Goal: Task Accomplishment & Management: Manage account settings

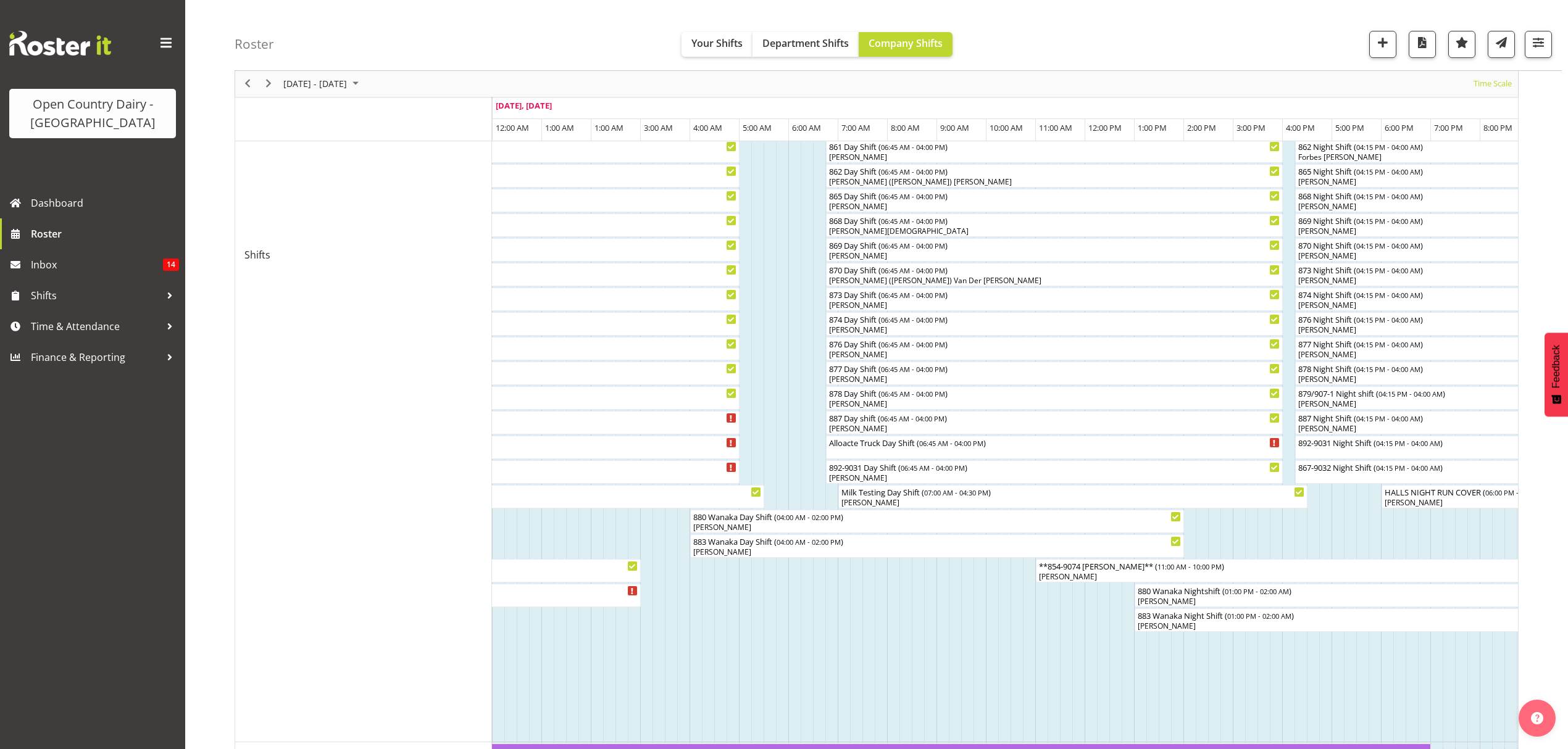
scroll to position [576, 0]
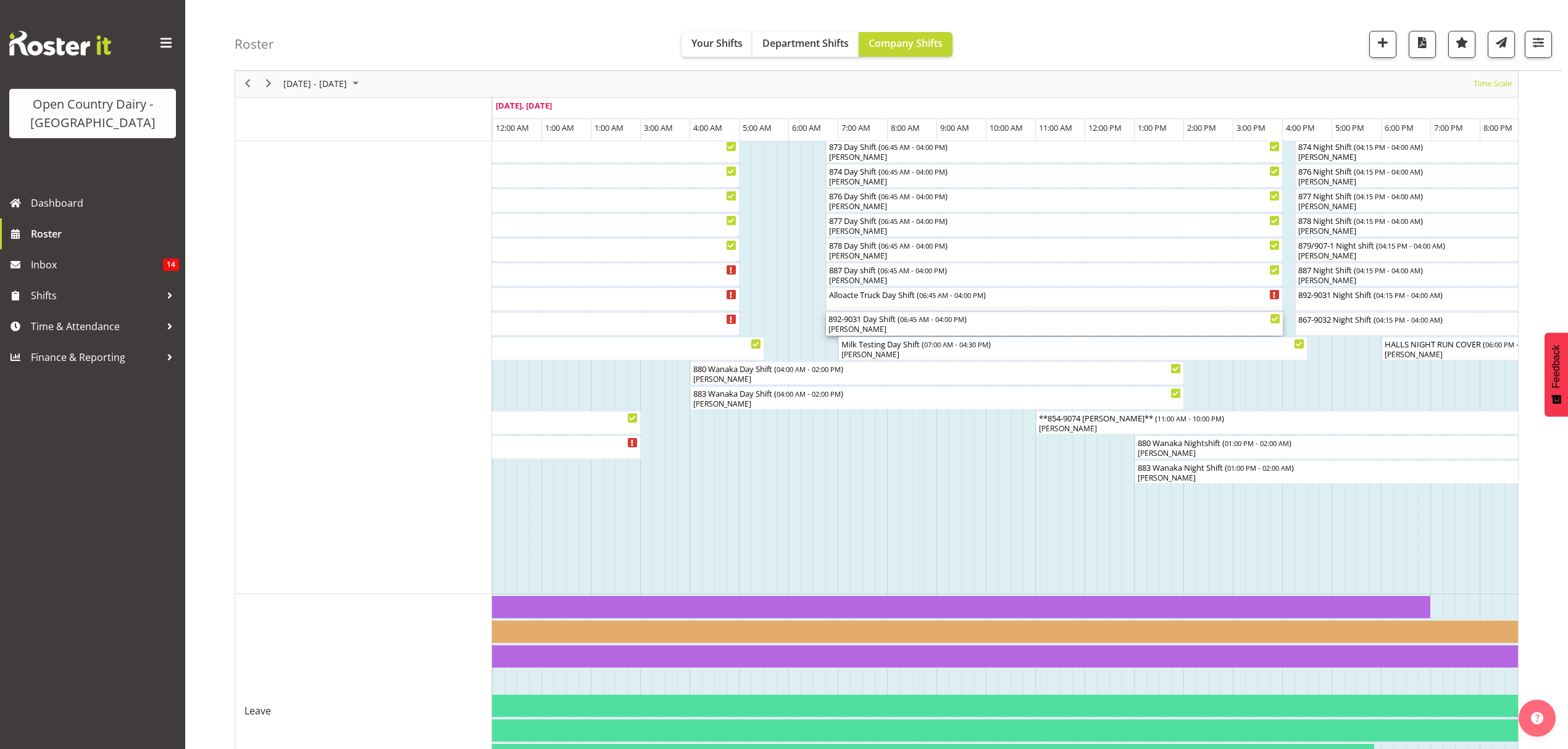
click at [903, 323] on div "892-9031 Day Shift ( 06:45 AM - 04:00 PM )" at bounding box center [1055, 318] width 452 height 12
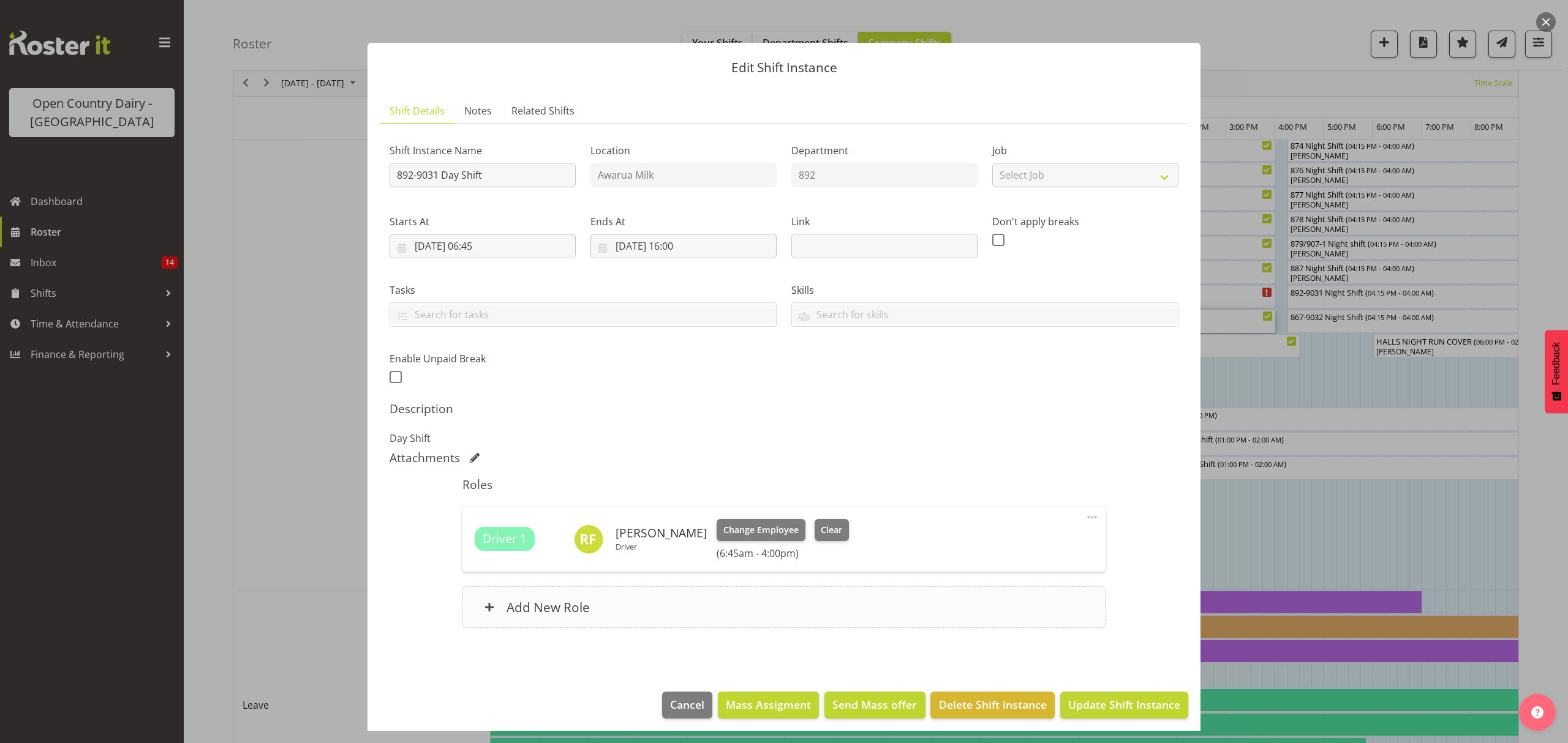
click at [834, 598] on div "Add New Role" at bounding box center [784, 607] width 643 height 42
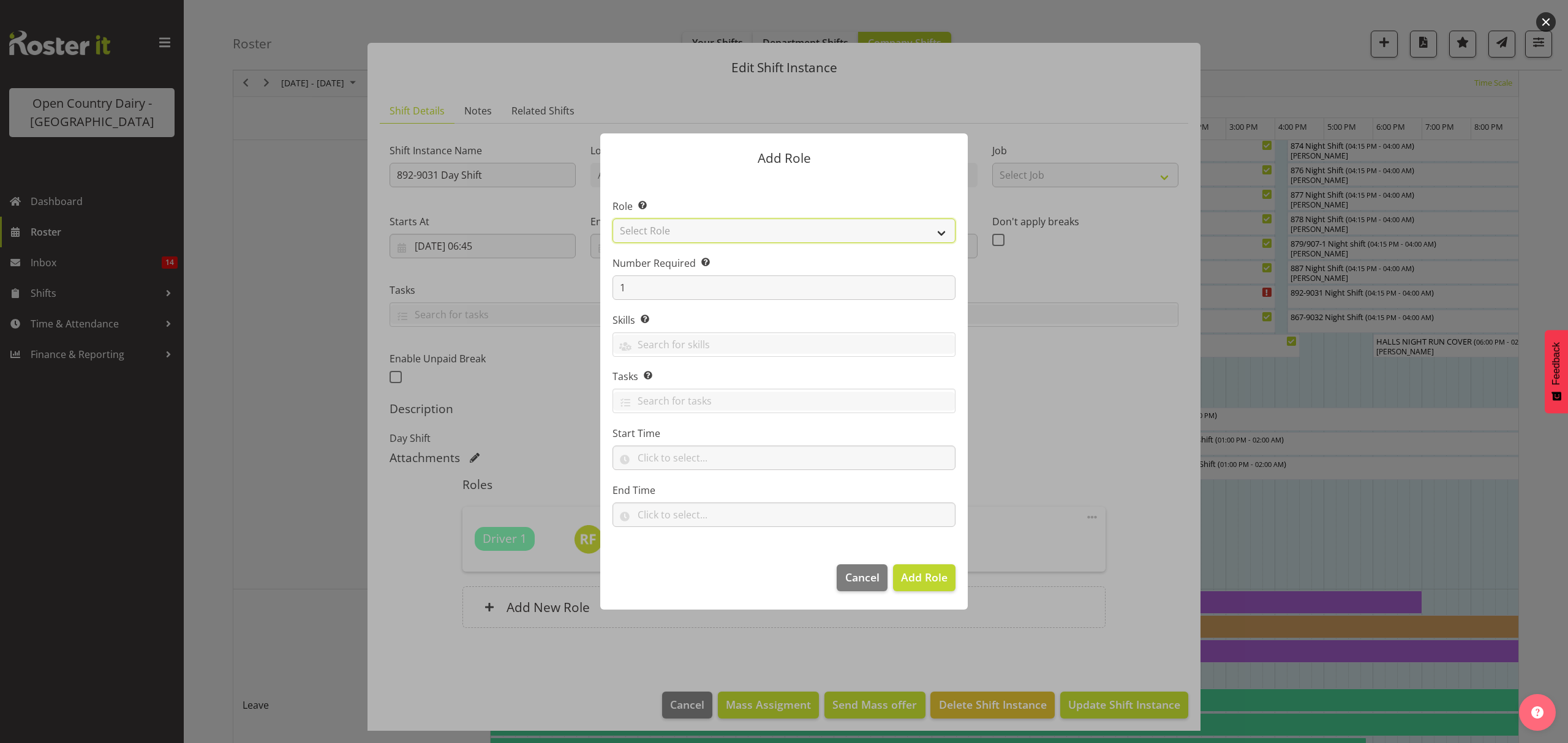
click at [731, 233] on select "Select Role Crew Leader Driver Driver Assessor Dayshift Driver Assessor Nightsh…" at bounding box center [784, 231] width 343 height 24
select select "1154"
click at [613, 218] on select "Select Role Crew Leader Driver Driver Assessor Dayshift Driver Assessor Nightsh…" at bounding box center [784, 231] width 343 height 24
click at [907, 575] on span "Add Role" at bounding box center [924, 577] width 47 height 15
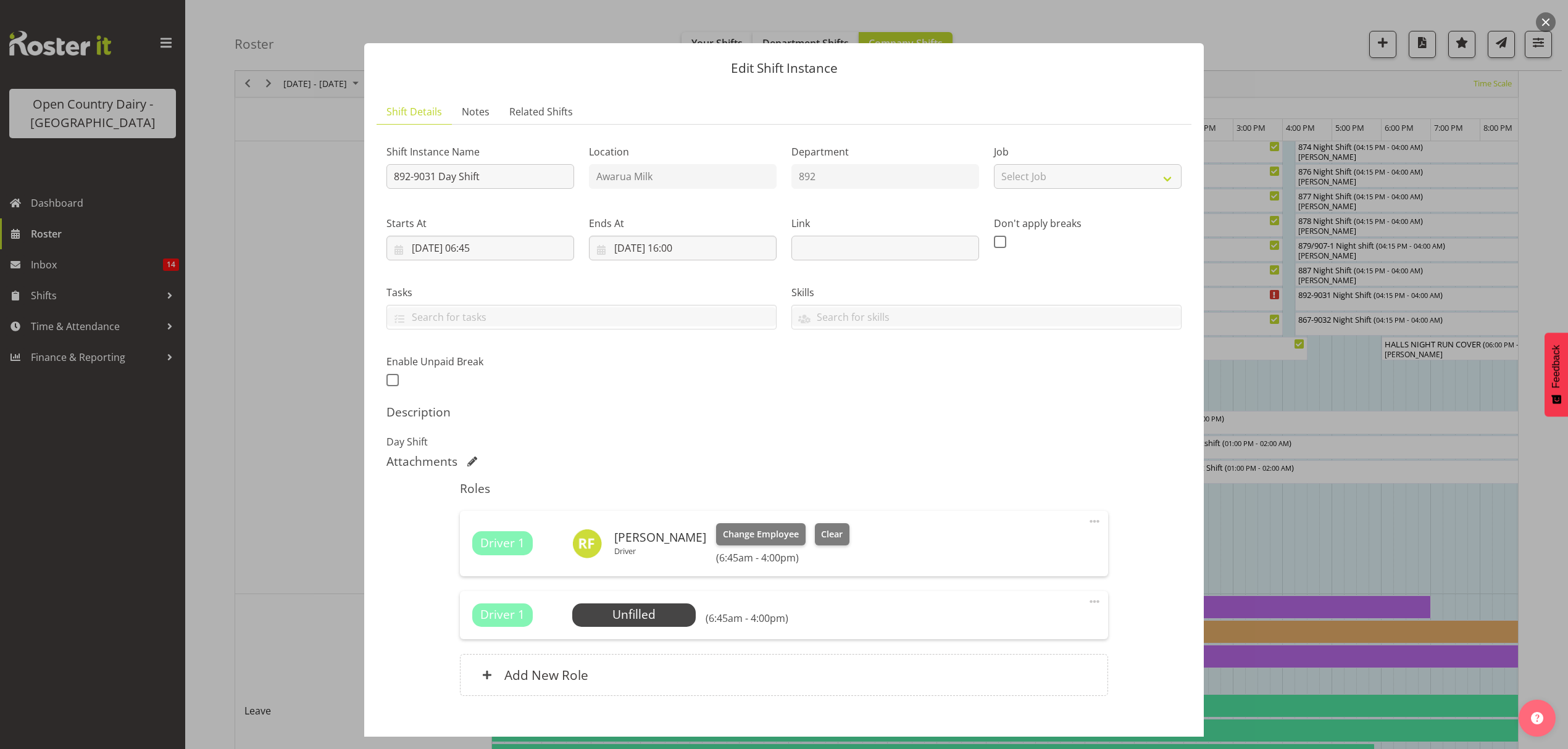
click at [1030, 366] on div "Shift Instance Name 892-9031 Day Shift Location Awarua Milk Department 892 Job …" at bounding box center [784, 262] width 810 height 271
click at [648, 608] on span "Select Employee" at bounding box center [634, 615] width 92 height 18
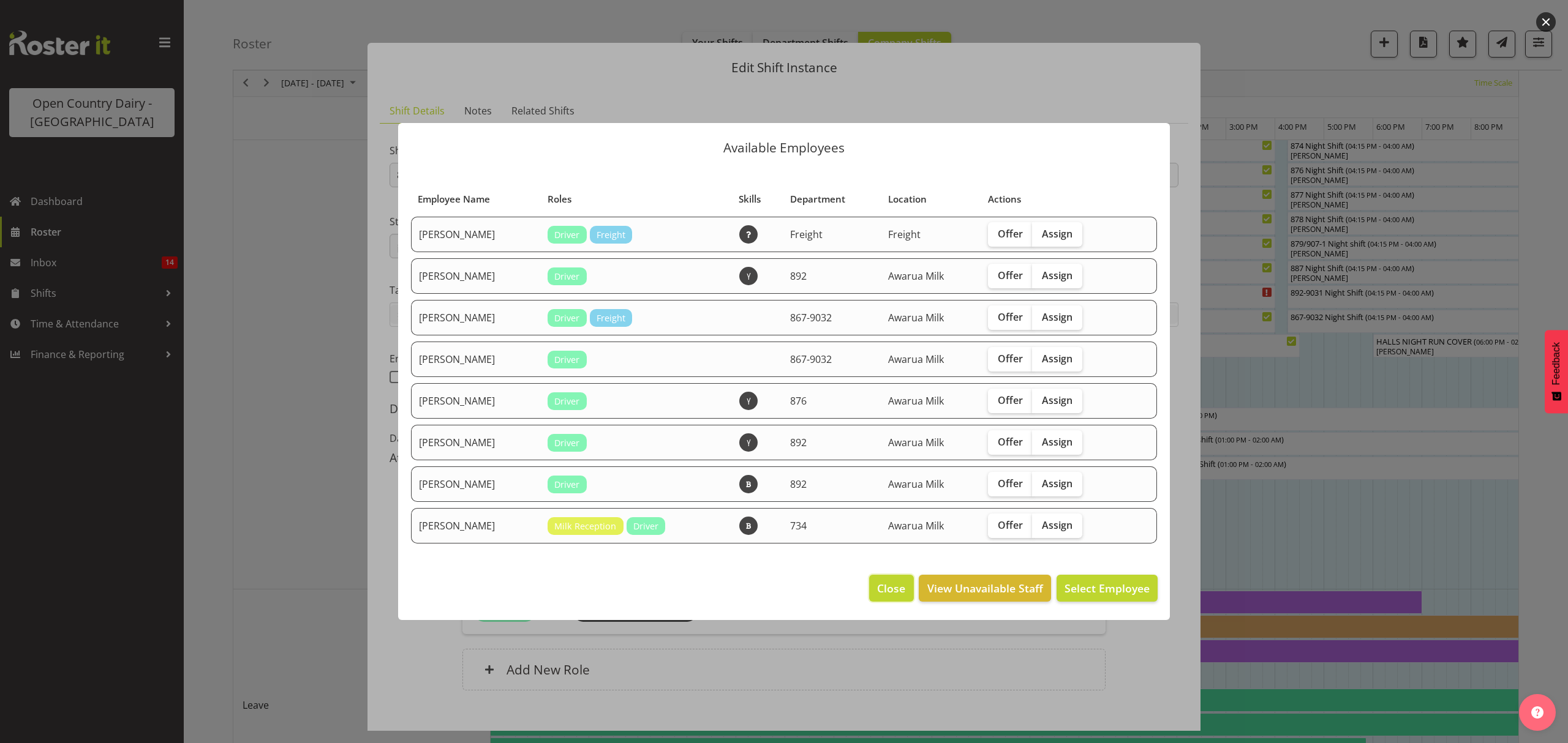
click at [897, 580] on span "Close" at bounding box center [891, 588] width 28 height 16
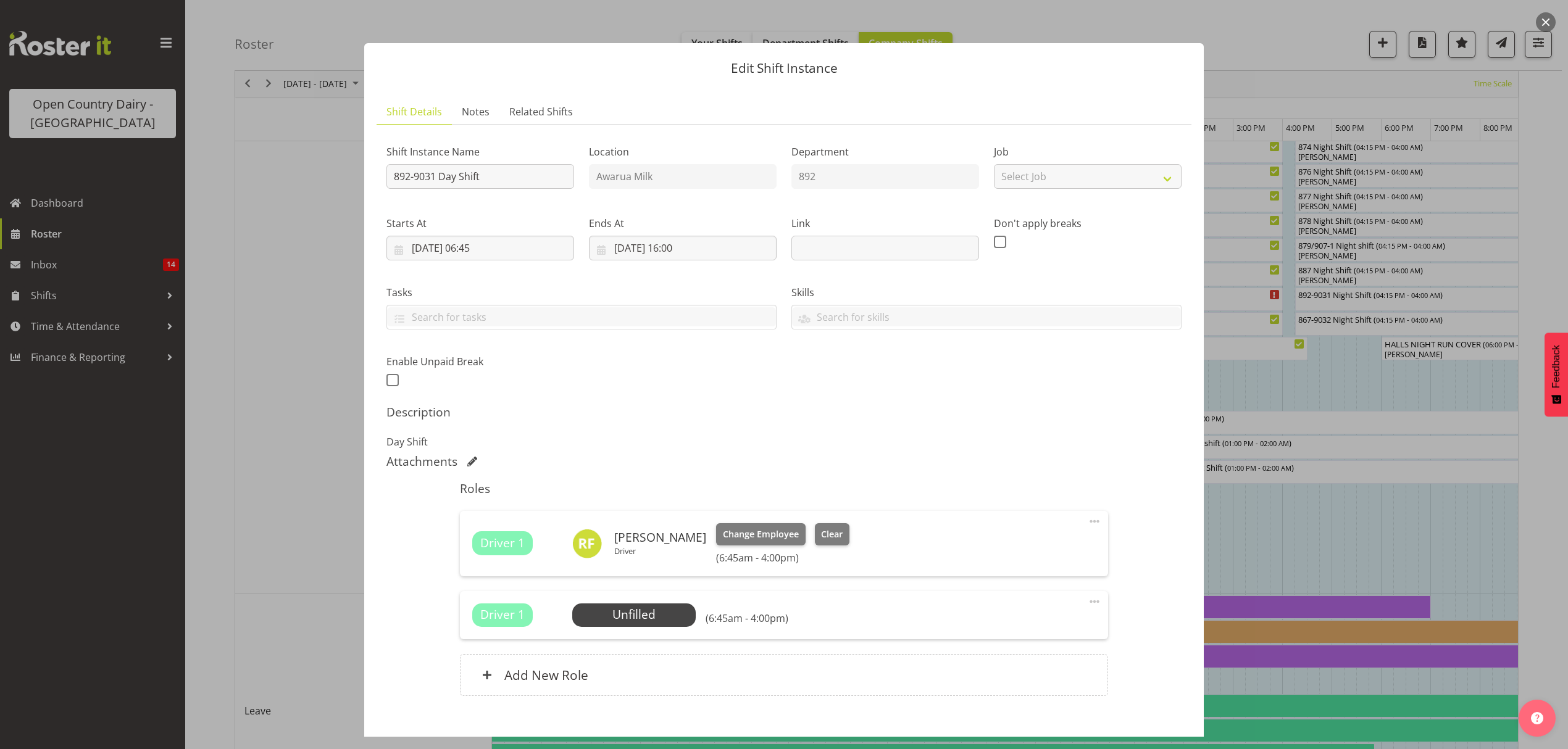
scroll to position [70, 0]
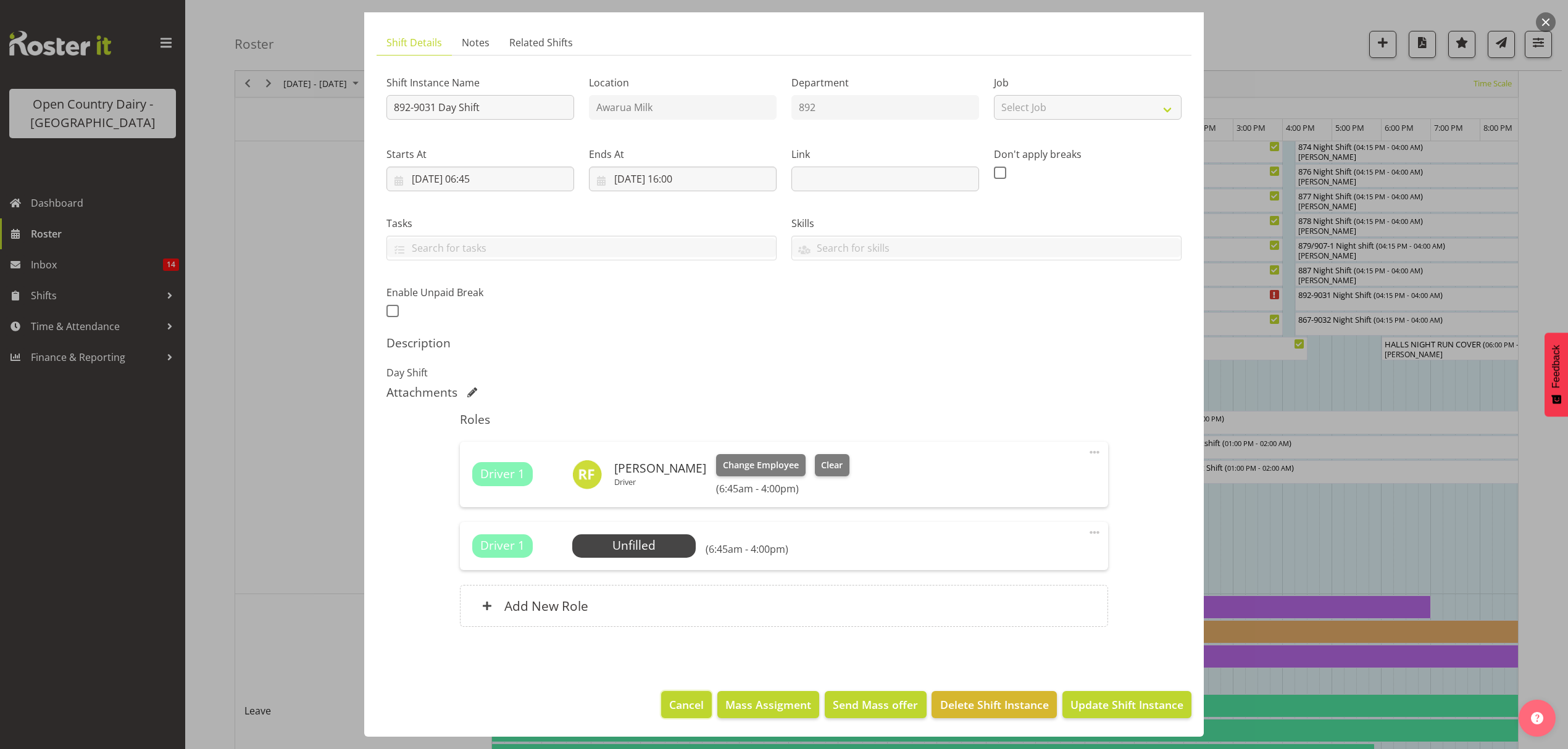
click at [672, 712] on span "Cancel" at bounding box center [686, 704] width 35 height 16
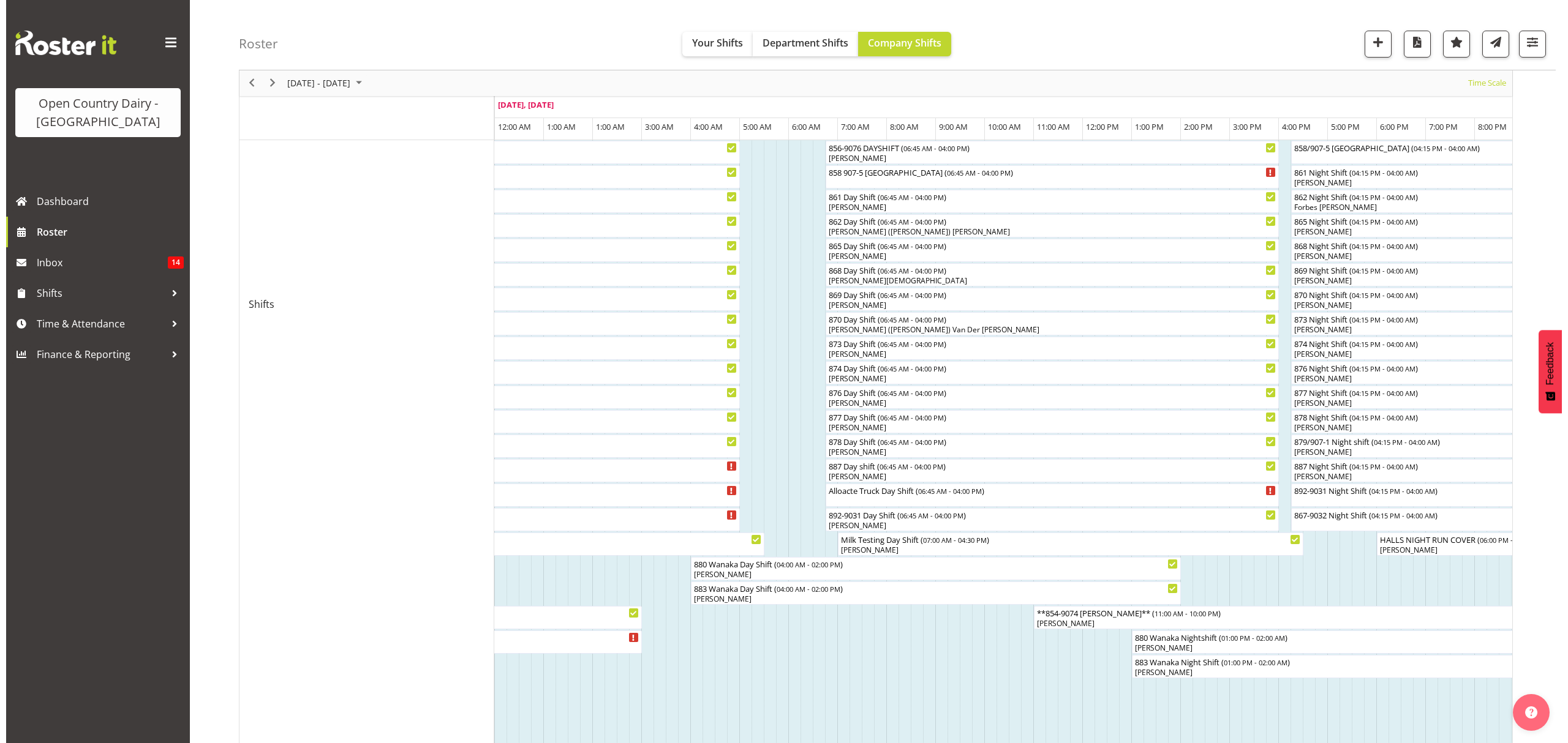
scroll to position [163, 0]
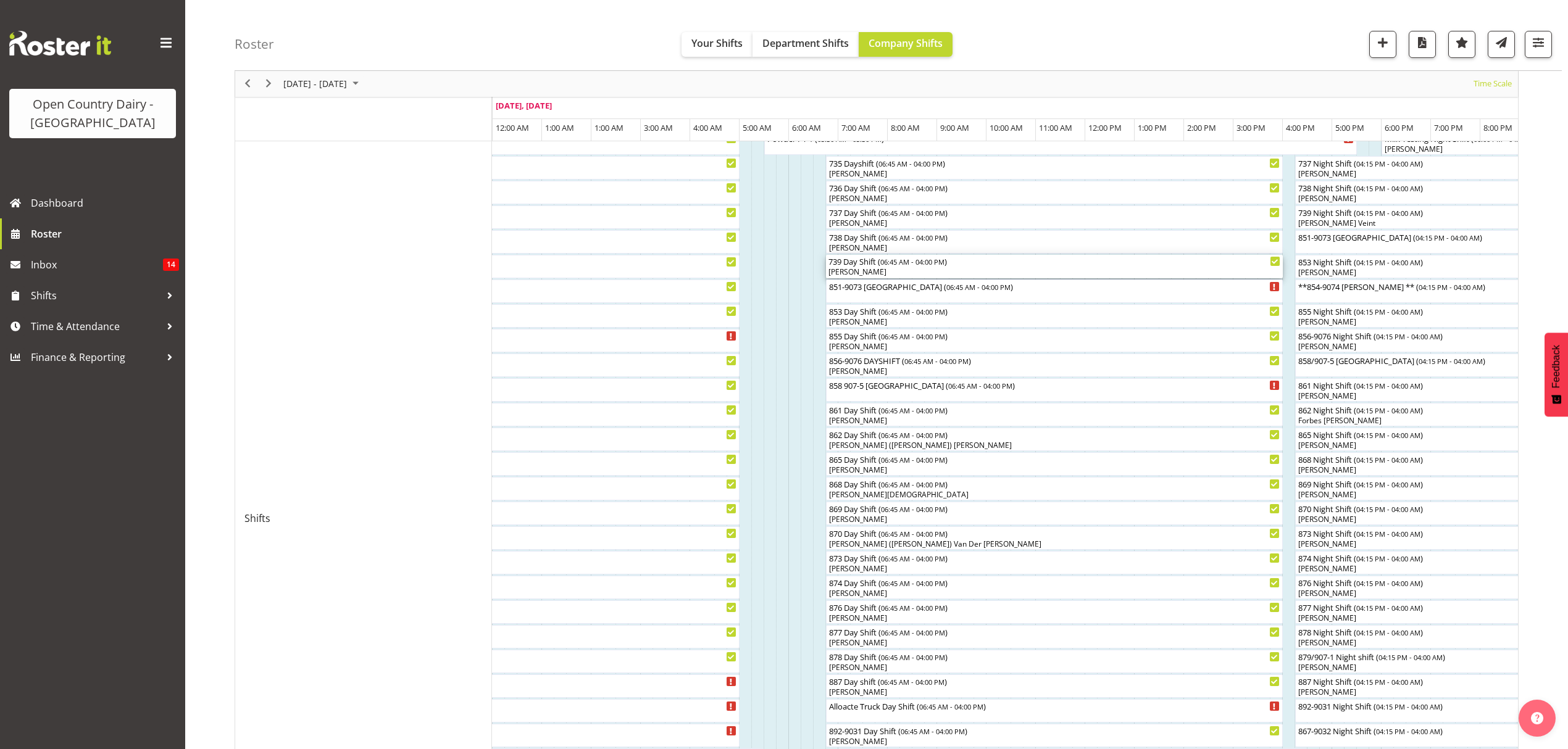
click at [864, 274] on div "[PERSON_NAME]" at bounding box center [1055, 272] width 452 height 11
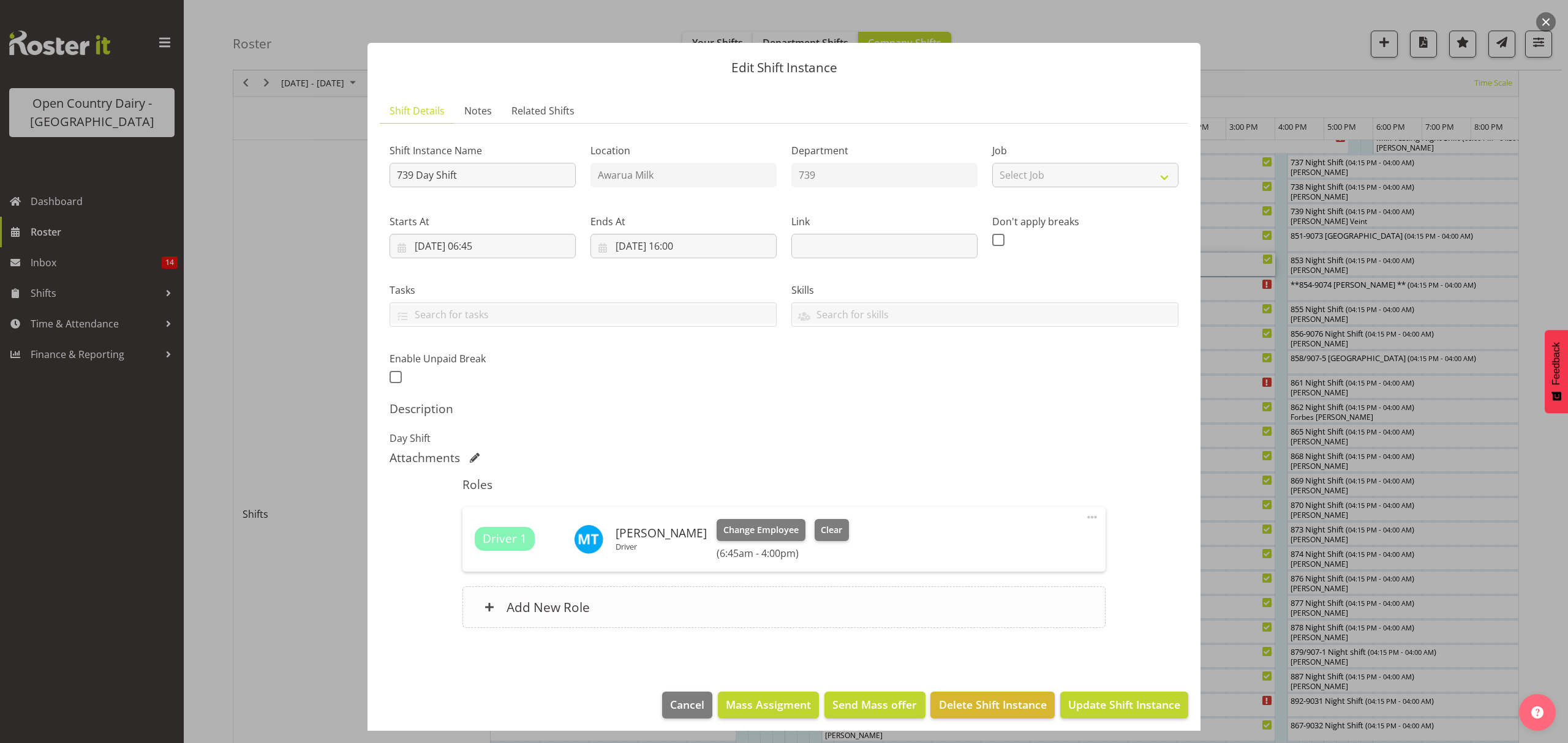
click at [693, 599] on div "Add New Role" at bounding box center [784, 607] width 643 height 42
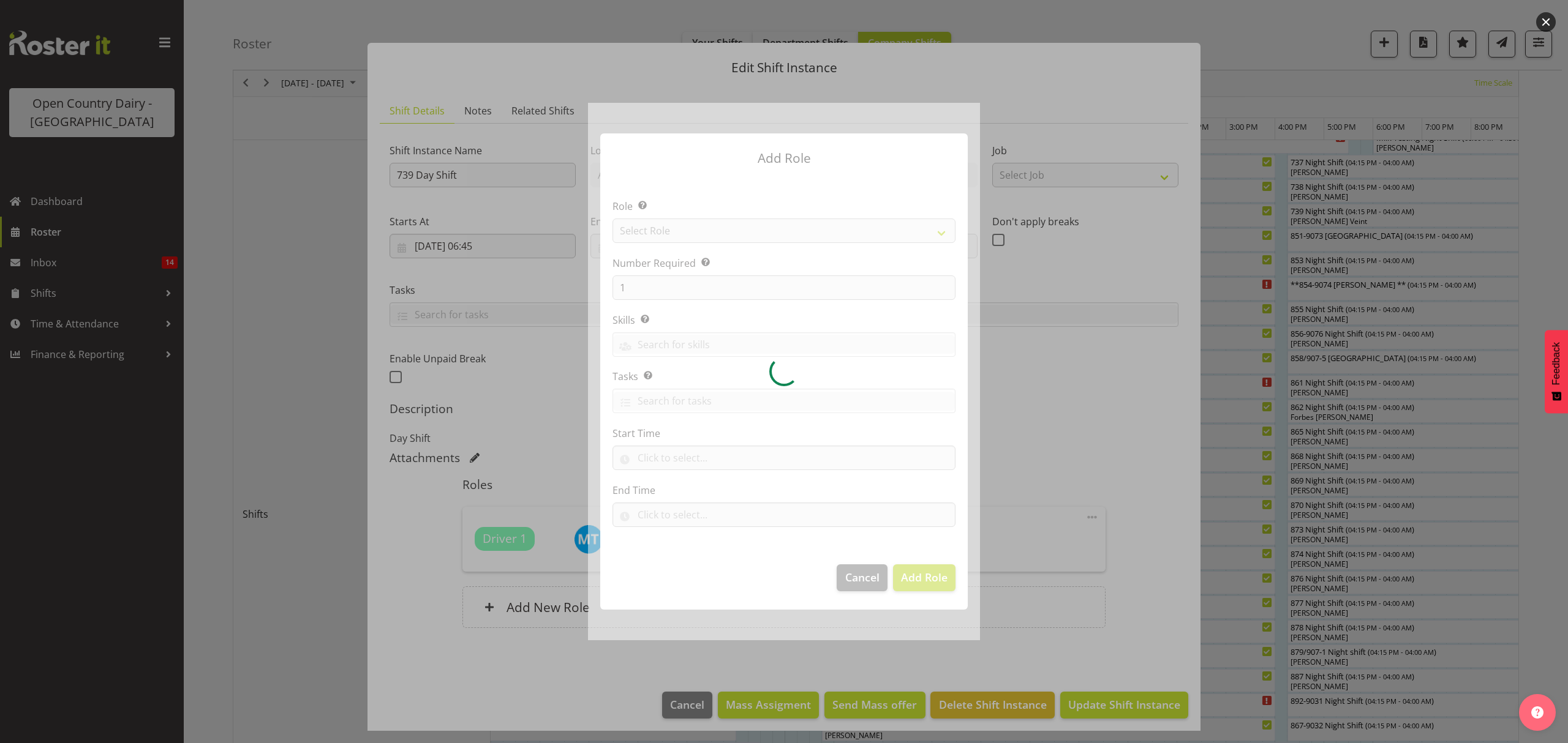
click at [689, 224] on div at bounding box center [784, 372] width 392 height 537
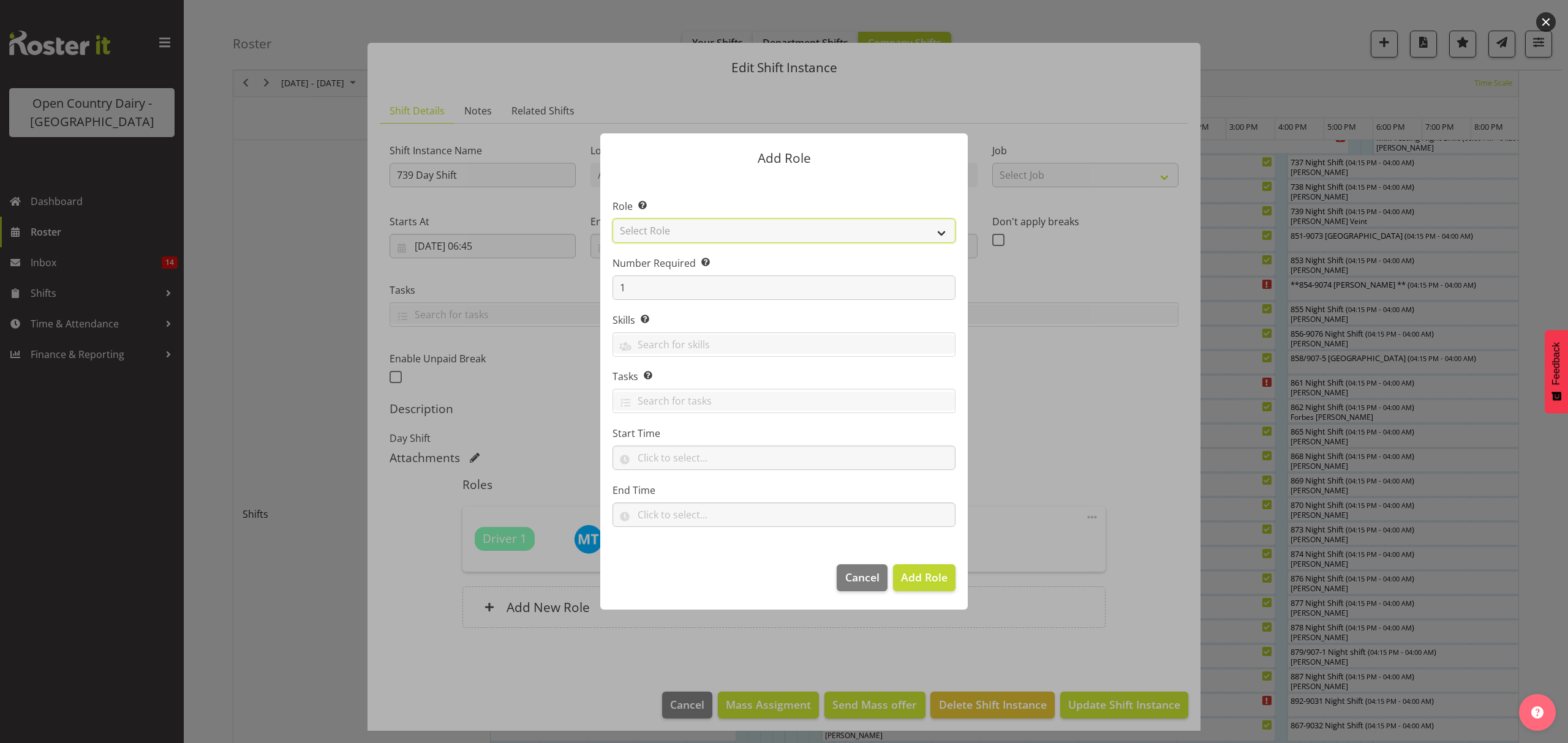
click at [696, 227] on select "Select Role Crew Leader Driver Driver Assessor Dayshift Driver Assessor Nightsh…" at bounding box center [784, 231] width 343 height 24
select select "1154"
click at [613, 218] on select "Select Role Crew Leader Driver Driver Assessor Dayshift Driver Assessor Nightsh…" at bounding box center [784, 231] width 343 height 24
click at [948, 575] on button "Add Role" at bounding box center [924, 578] width 62 height 27
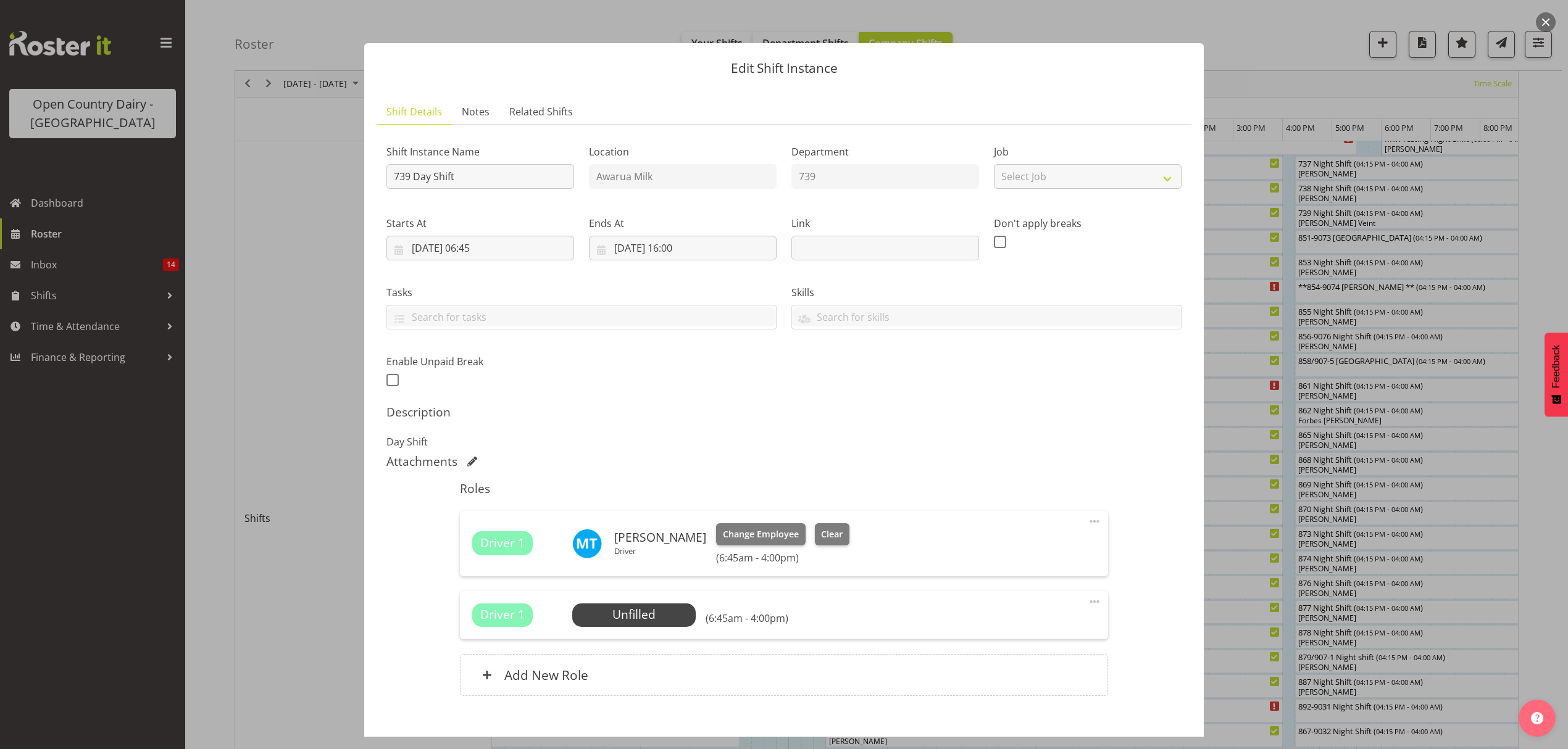
click at [1042, 446] on p "Day Shift" at bounding box center [783, 442] width 795 height 15
click at [673, 607] on span "Select Employee" at bounding box center [634, 615] width 92 height 18
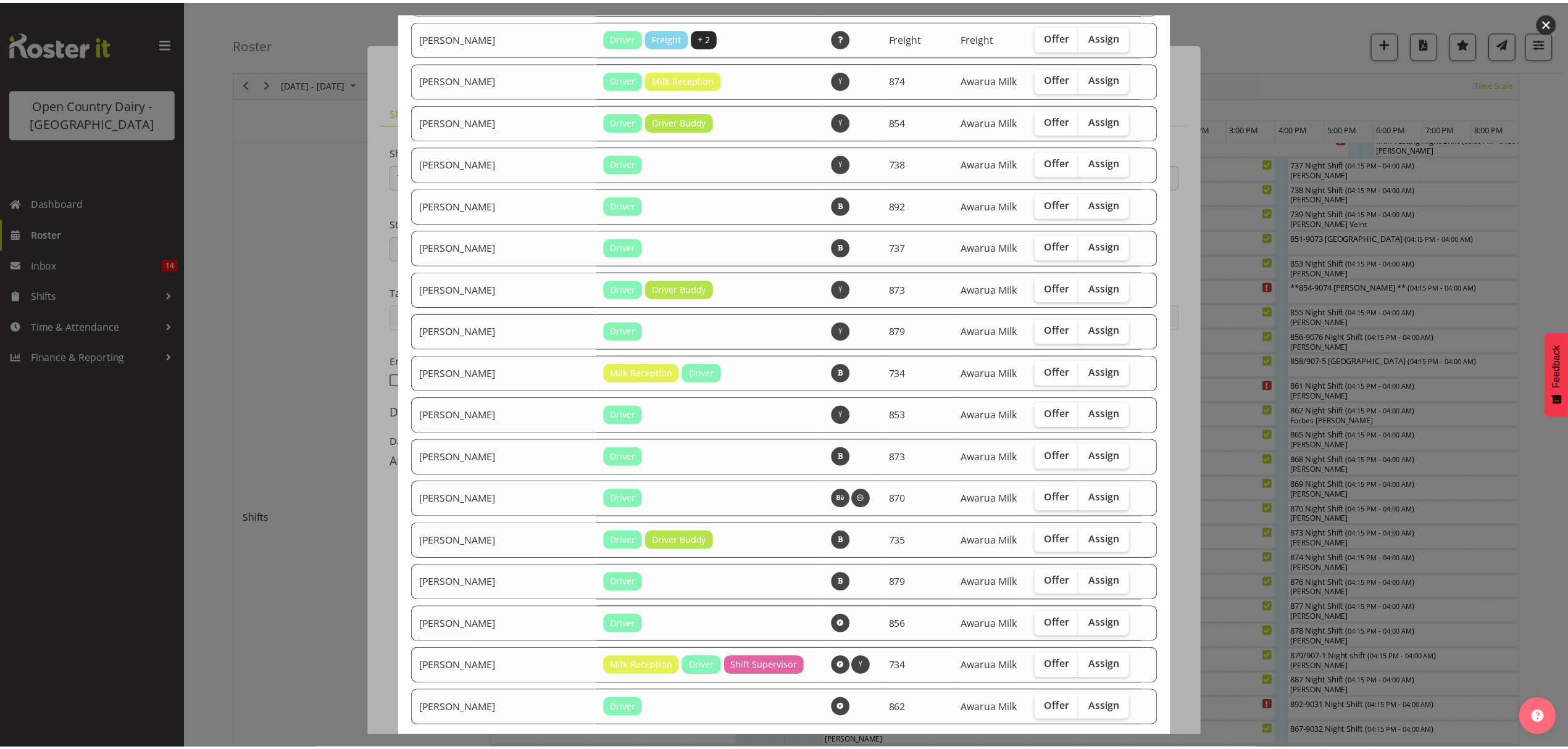
scroll to position [1696, 0]
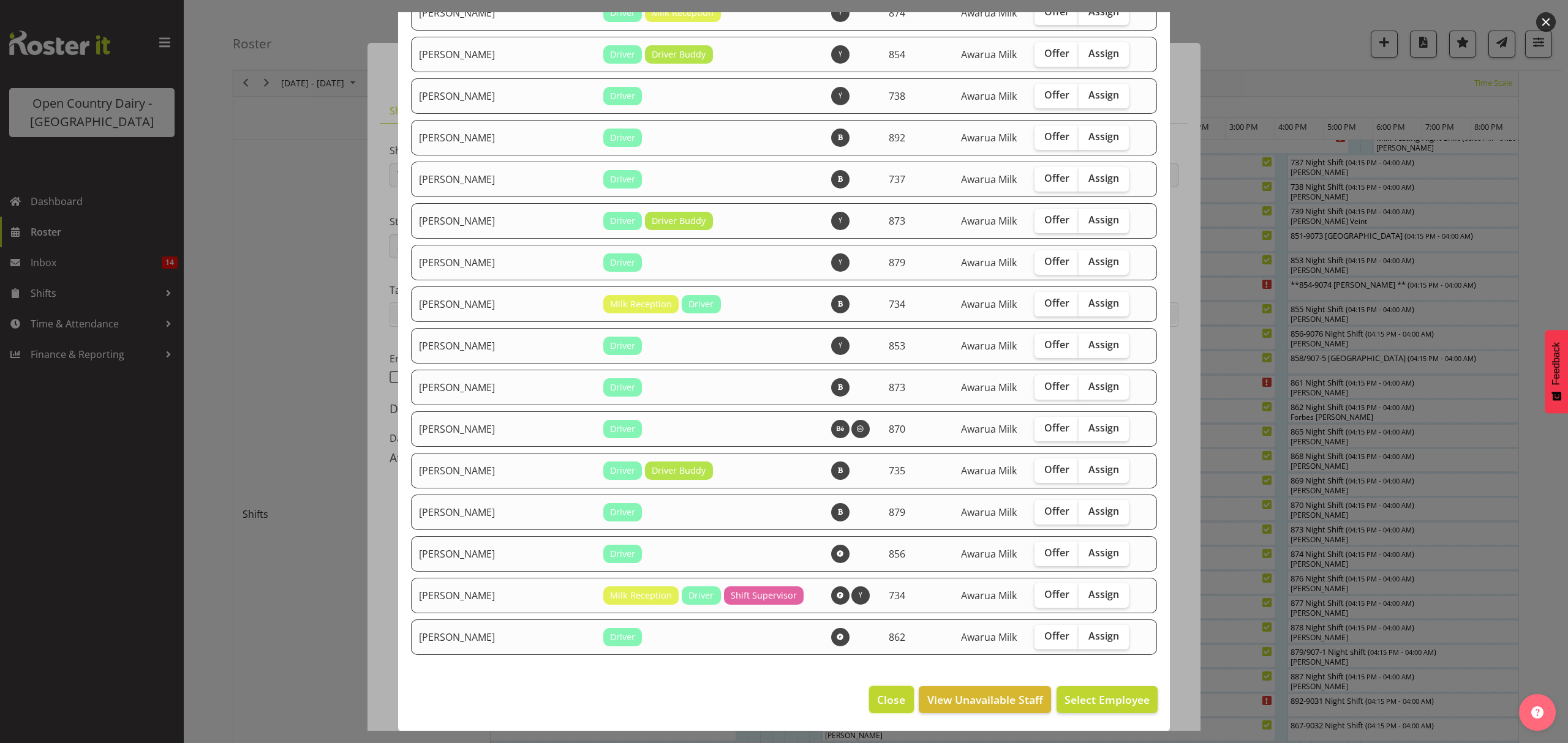
click at [894, 701] on button "Close" at bounding box center [891, 699] width 44 height 27
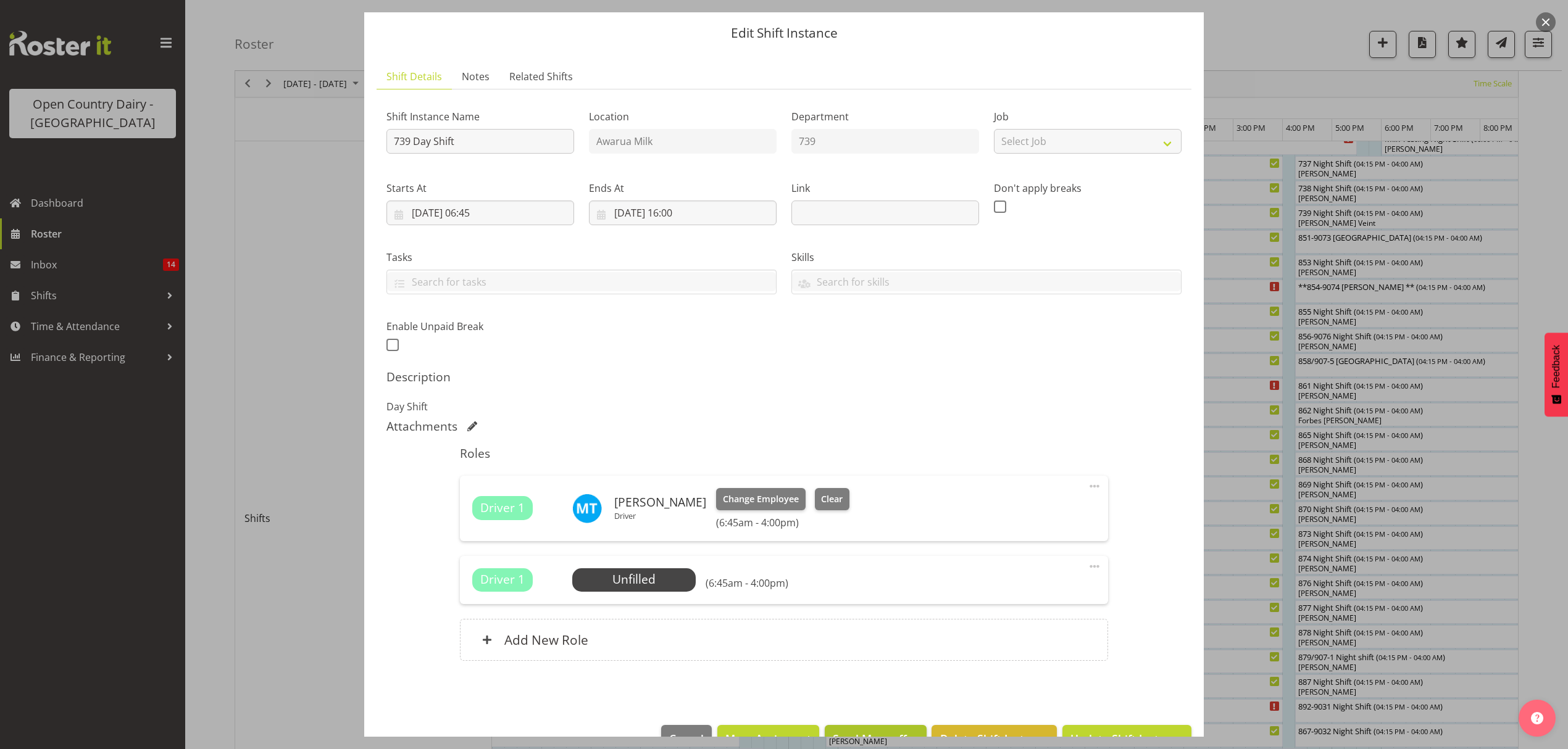
scroll to position [70, 0]
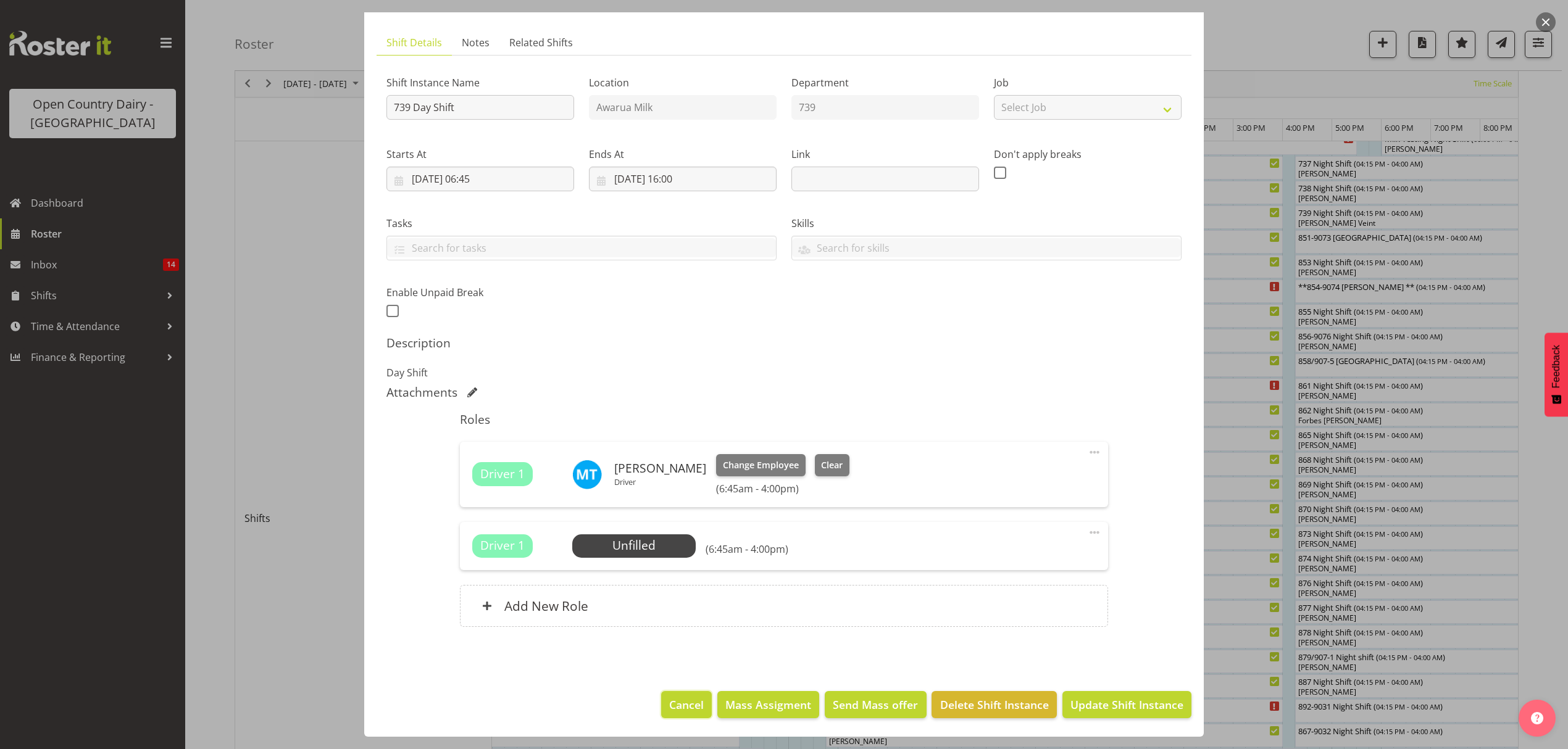
click at [677, 704] on span "Cancel" at bounding box center [686, 704] width 35 height 16
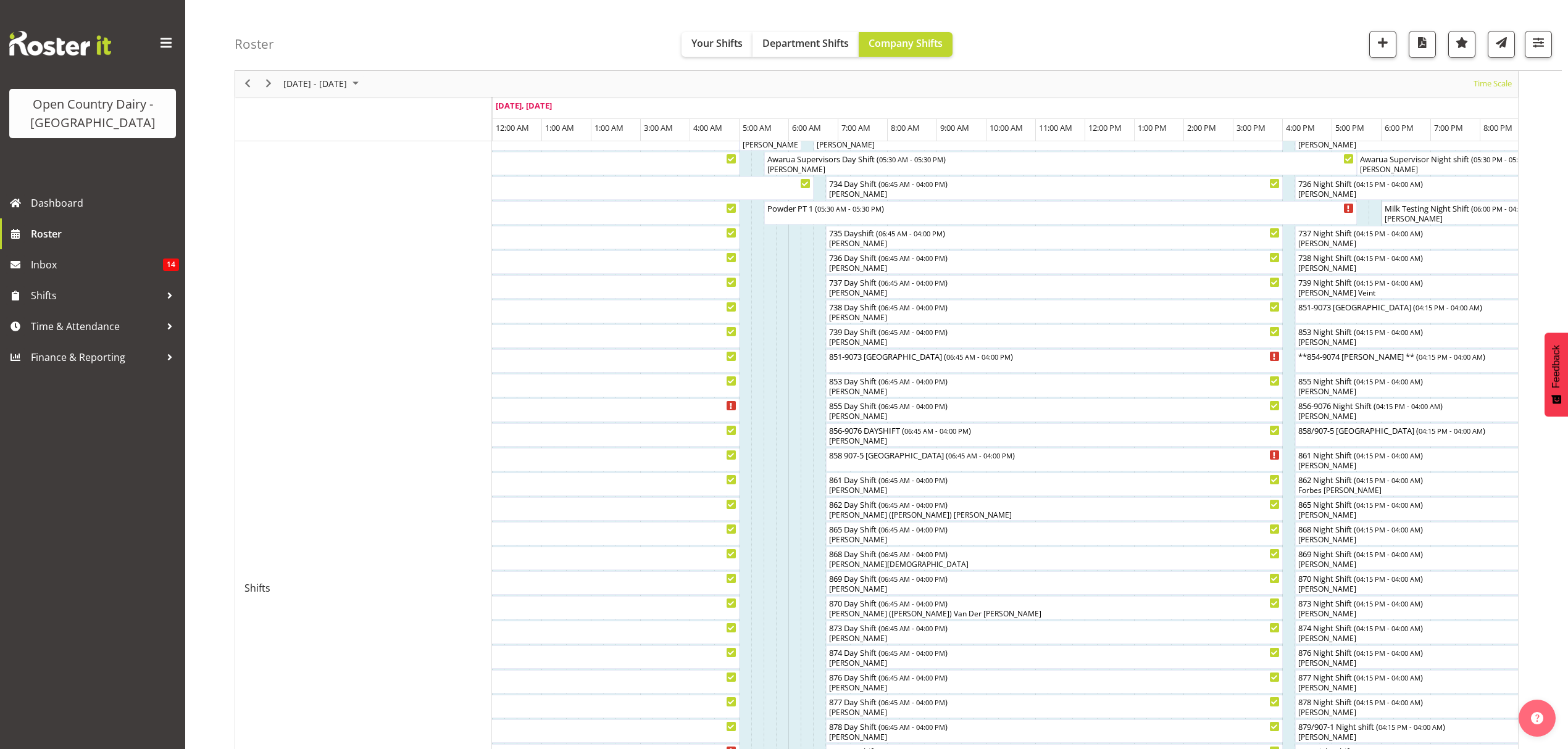
scroll to position [82, 0]
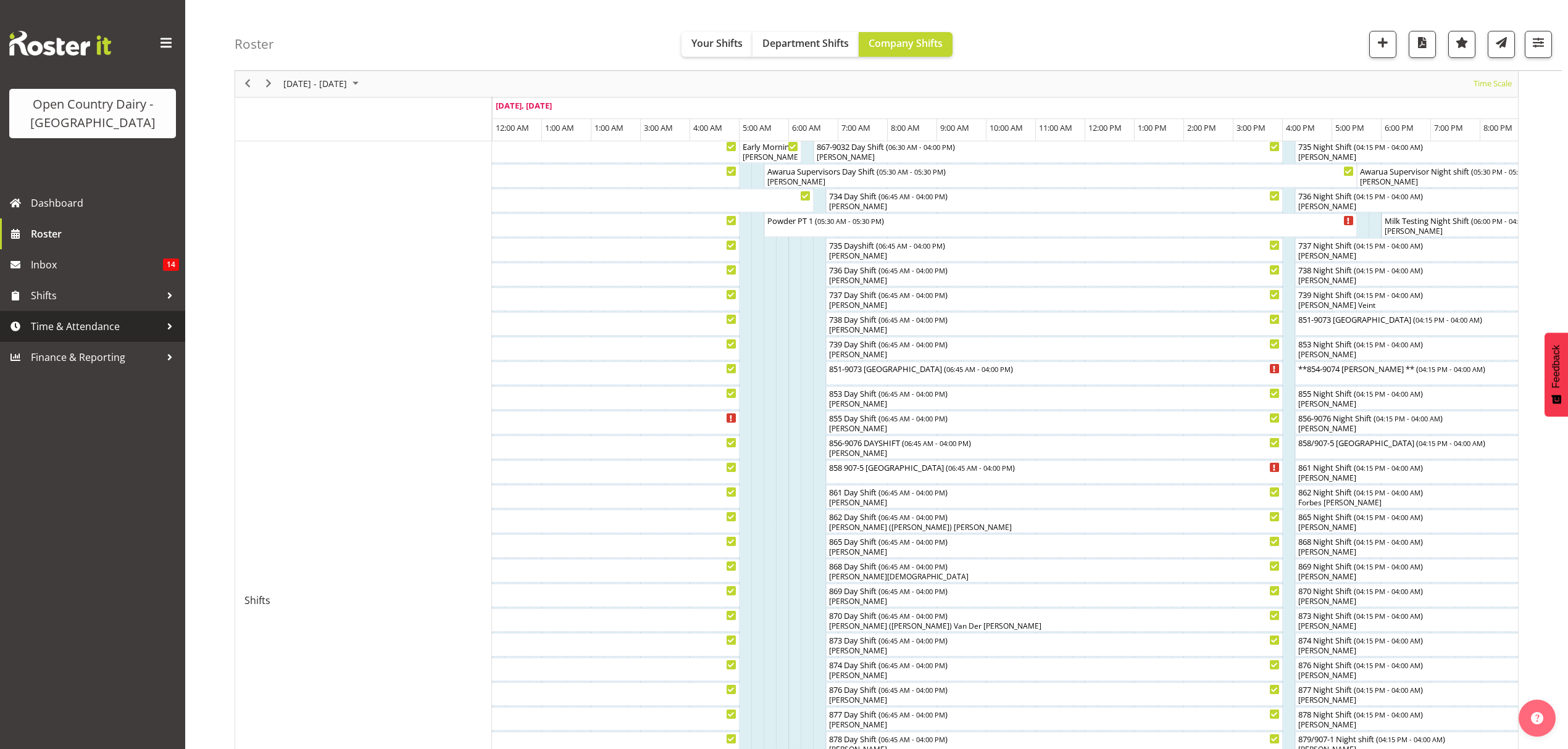
click at [63, 316] on link "Time & Attendance" at bounding box center [92, 327] width 185 height 31
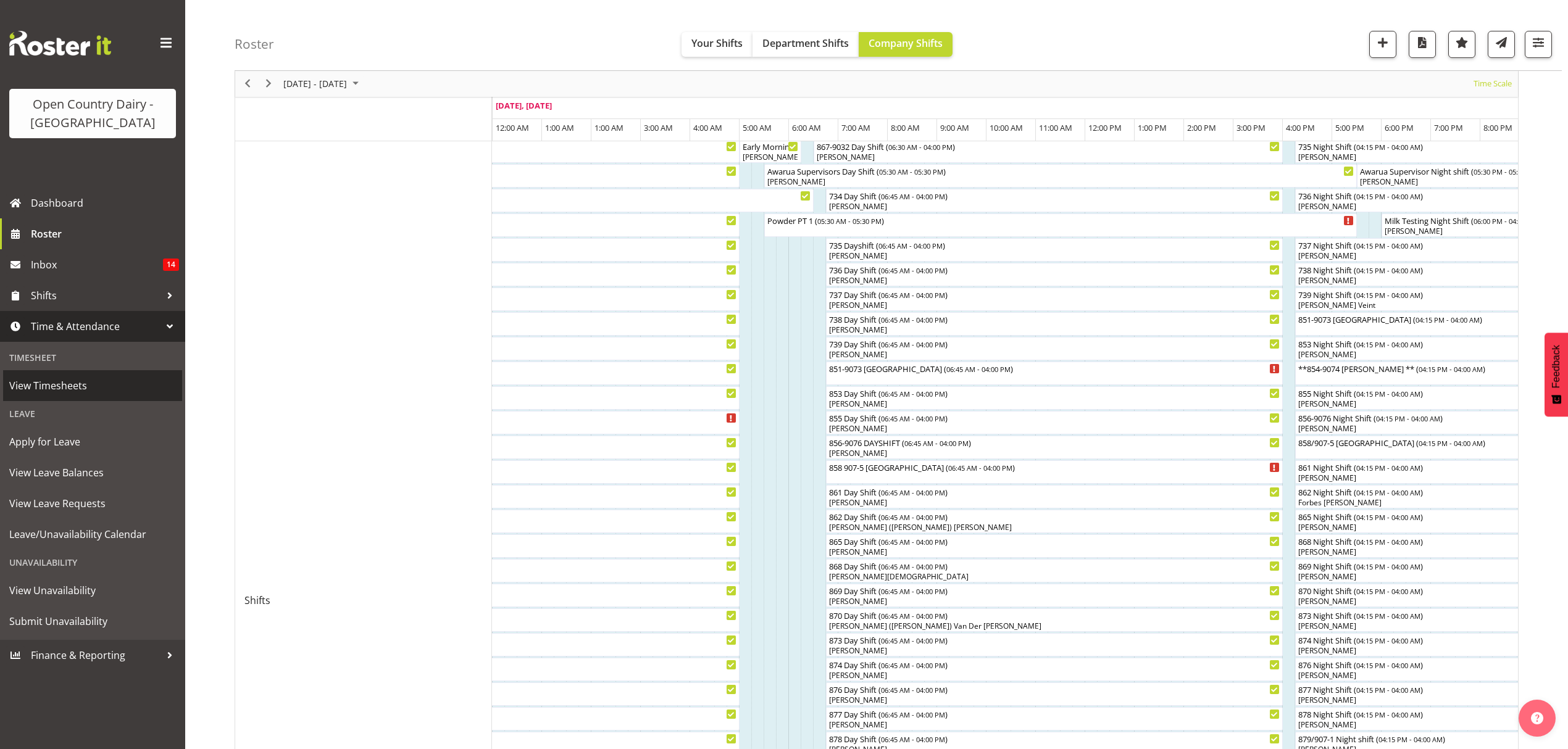
click at [47, 378] on span "View Timesheets" at bounding box center [92, 385] width 167 height 19
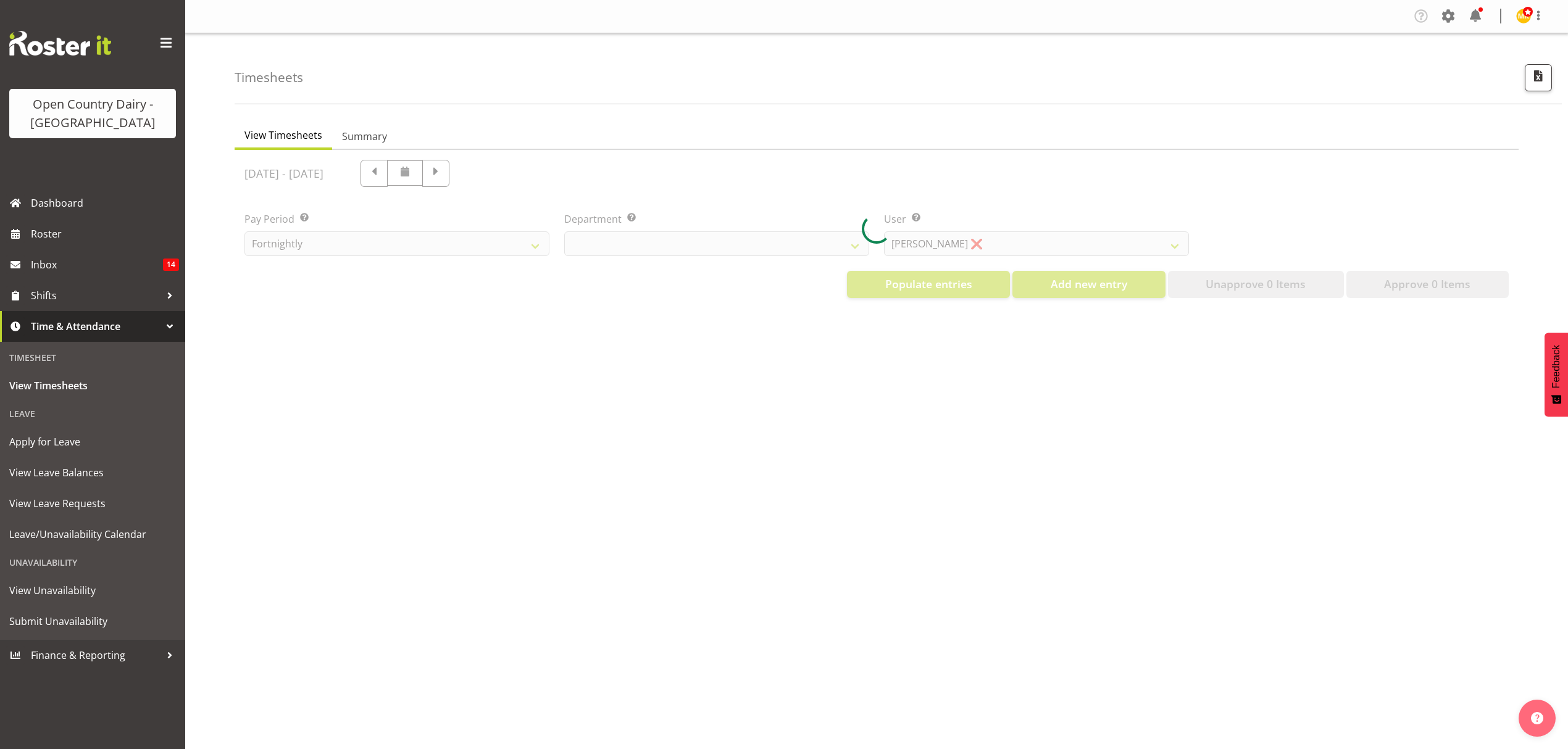
select select "699"
select select "8449"
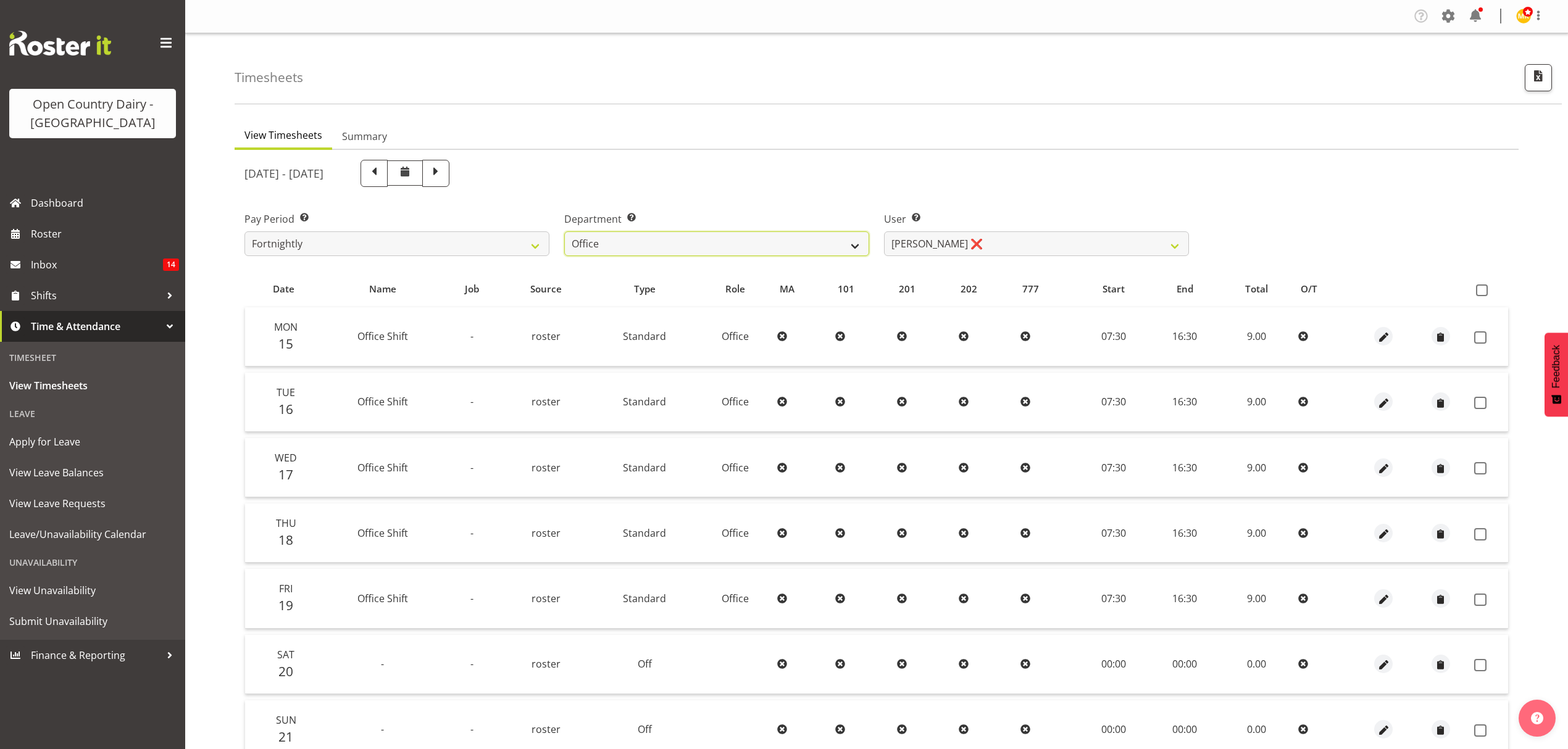
click at [778, 252] on select "734 735 736 737 738 739 851 853 854 855 856 858 861 862 865 867-9032 868 869 87…" at bounding box center [717, 243] width 305 height 25
select select "673"
click at [564, 231] on select "734 735 736 737 738 739 851 853 854 855 856 858 861 862 865 867-9032 868 869 87…" at bounding box center [717, 243] width 305 height 25
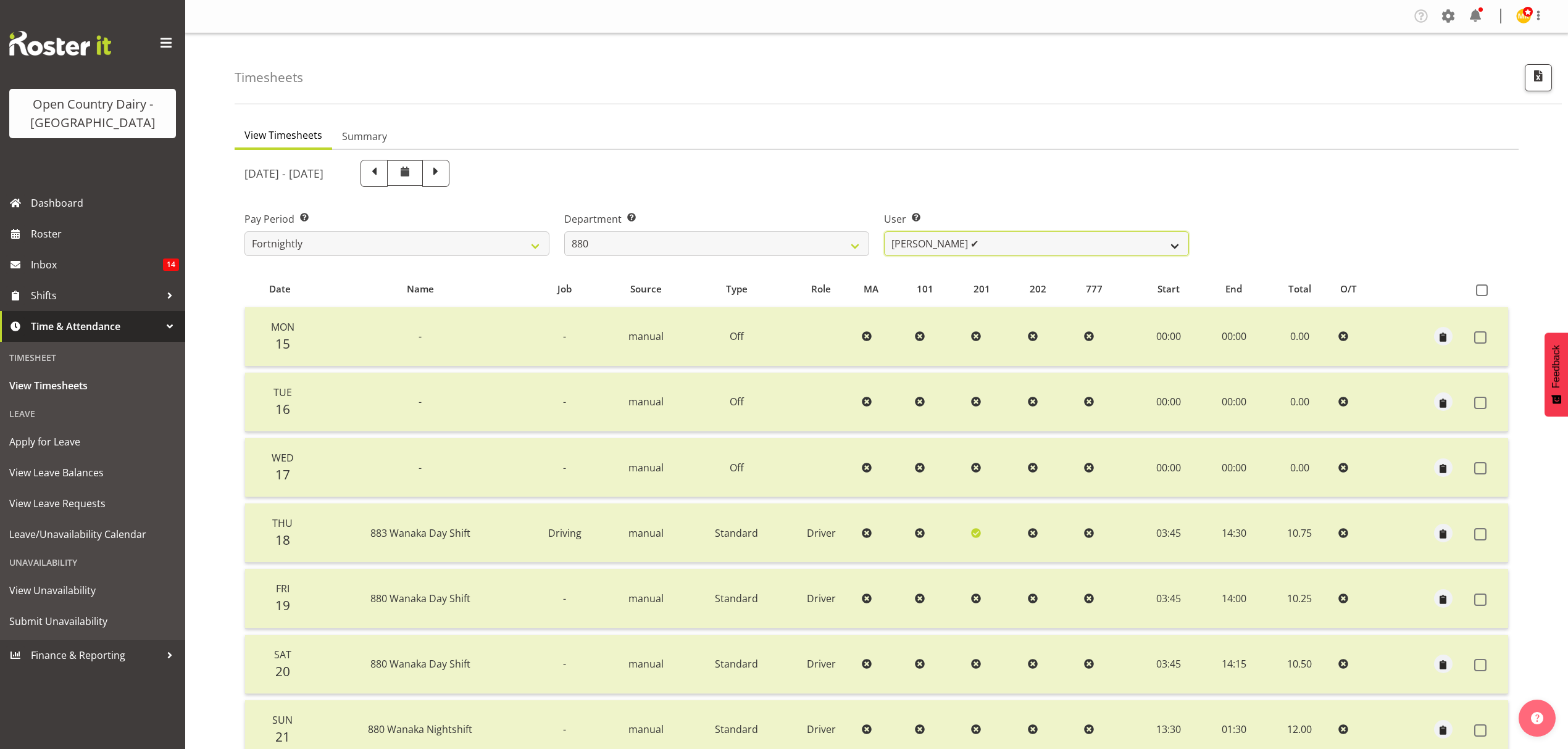
click at [1053, 252] on select "[PERSON_NAME] ✔ [PERSON_NAME] ✔ [PERSON_NAME] ✔ [PERSON_NAME] ✔" at bounding box center [1037, 243] width 305 height 25
select select "7476"
click at [884, 231] on select "[PERSON_NAME] ✔ [PERSON_NAME] ✔ [PERSON_NAME] ✔ [PERSON_NAME] ✔" at bounding box center [1037, 243] width 305 height 25
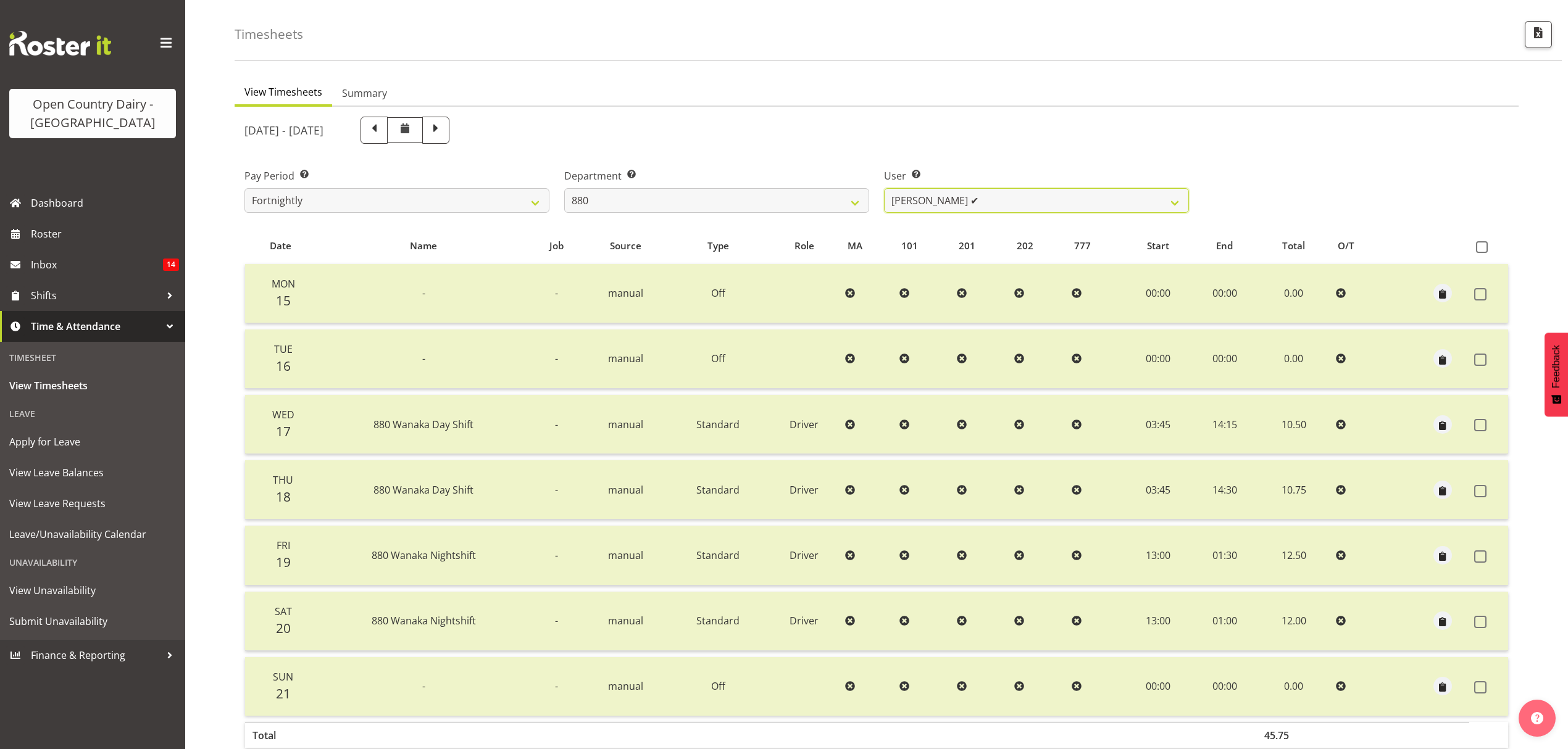
scroll to position [109, 0]
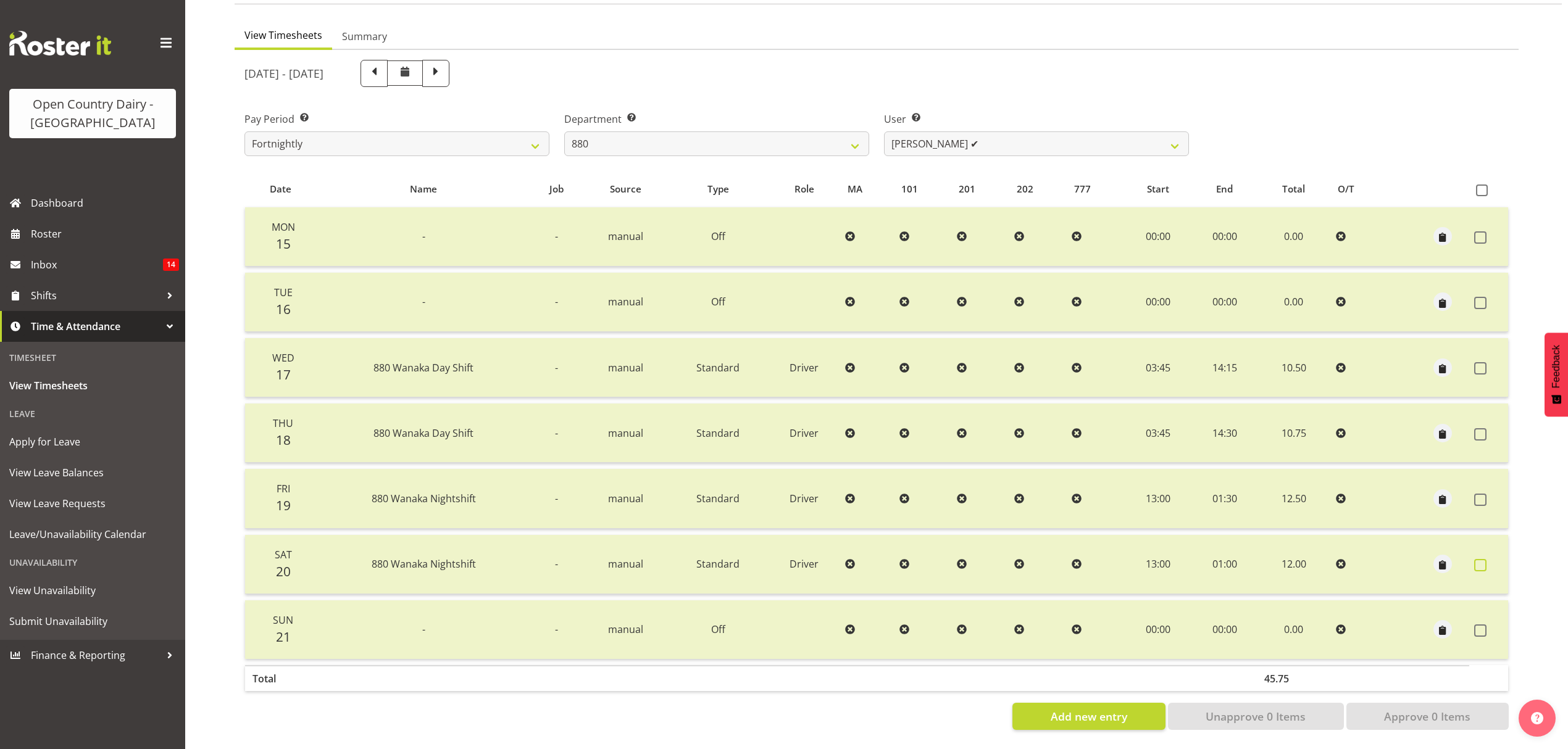
click at [1480, 559] on span at bounding box center [1480, 565] width 12 height 12
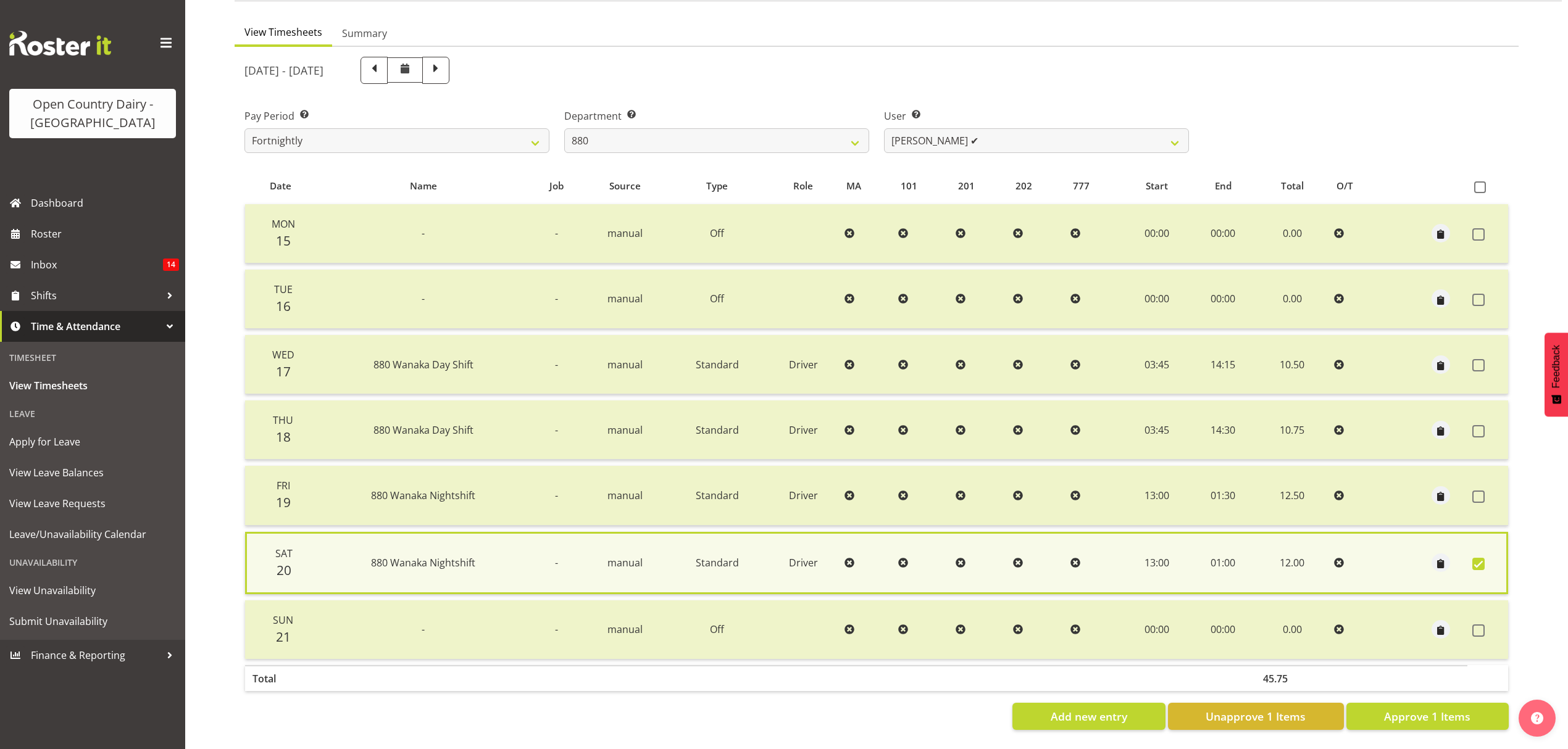
click at [1480, 560] on span at bounding box center [1478, 564] width 12 height 12
checkbox input "false"
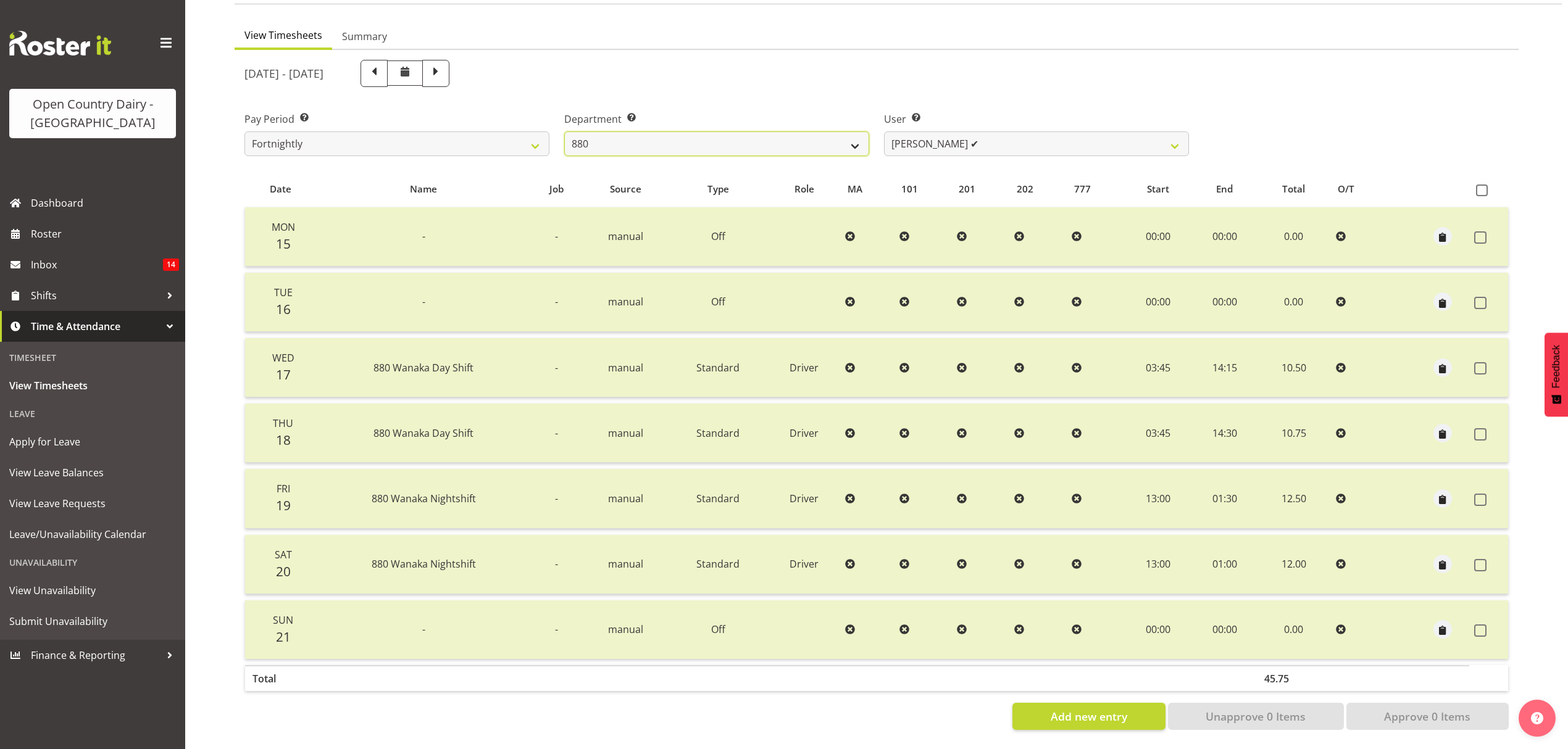
click at [665, 139] on select "734 735 736 737 738 739 851 853 854 855 856 858 861 862 865 867-9032 868 869 87…" at bounding box center [717, 144] width 305 height 25
select select "905"
click at [564, 132] on select "734 735 736 737 738 739 851 853 854 855 856 858 861 862 865 867-9032 868 869 87…" at bounding box center [717, 144] width 305 height 25
select select "11654"
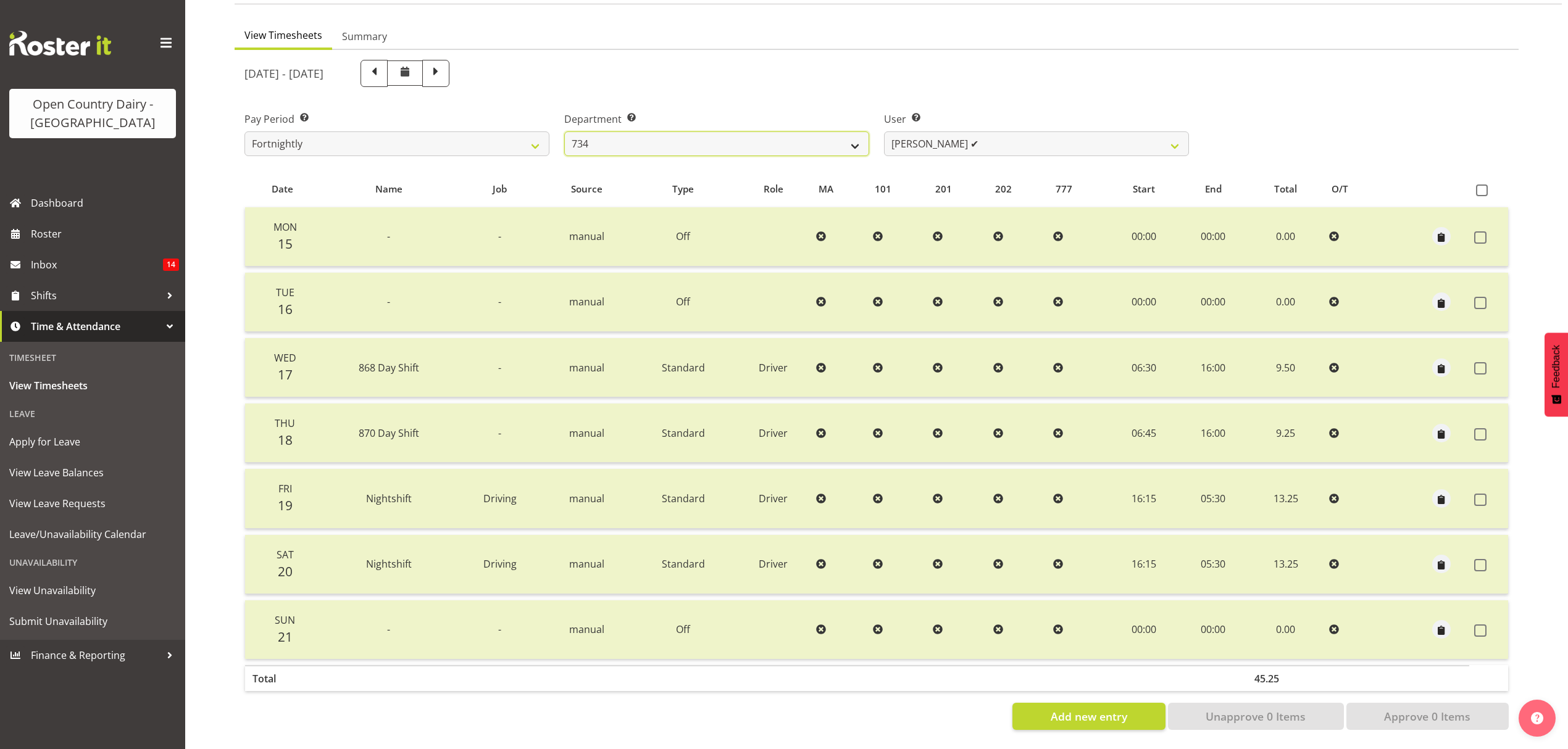
click at [631, 132] on select "734 735 736 737 738 739 851 853 854 855 856 858 861 862 865 867-9032 868 869 87…" at bounding box center [717, 144] width 305 height 25
click at [1080, 112] on label "User Select user. Note: This is filtered down by the previous two drop-down ite…" at bounding box center [1037, 119] width 305 height 15
click at [1067, 132] on select "Justin Spicer ✔ Ryan Thompson ✔ Tracey Chittock ✔ Zachary Shanks ✔" at bounding box center [1037, 144] width 305 height 25
click at [1031, 95] on div "User Select user. Note: This is filtered down by the previous two drop-down ite…" at bounding box center [1036, 128] width 320 height 69
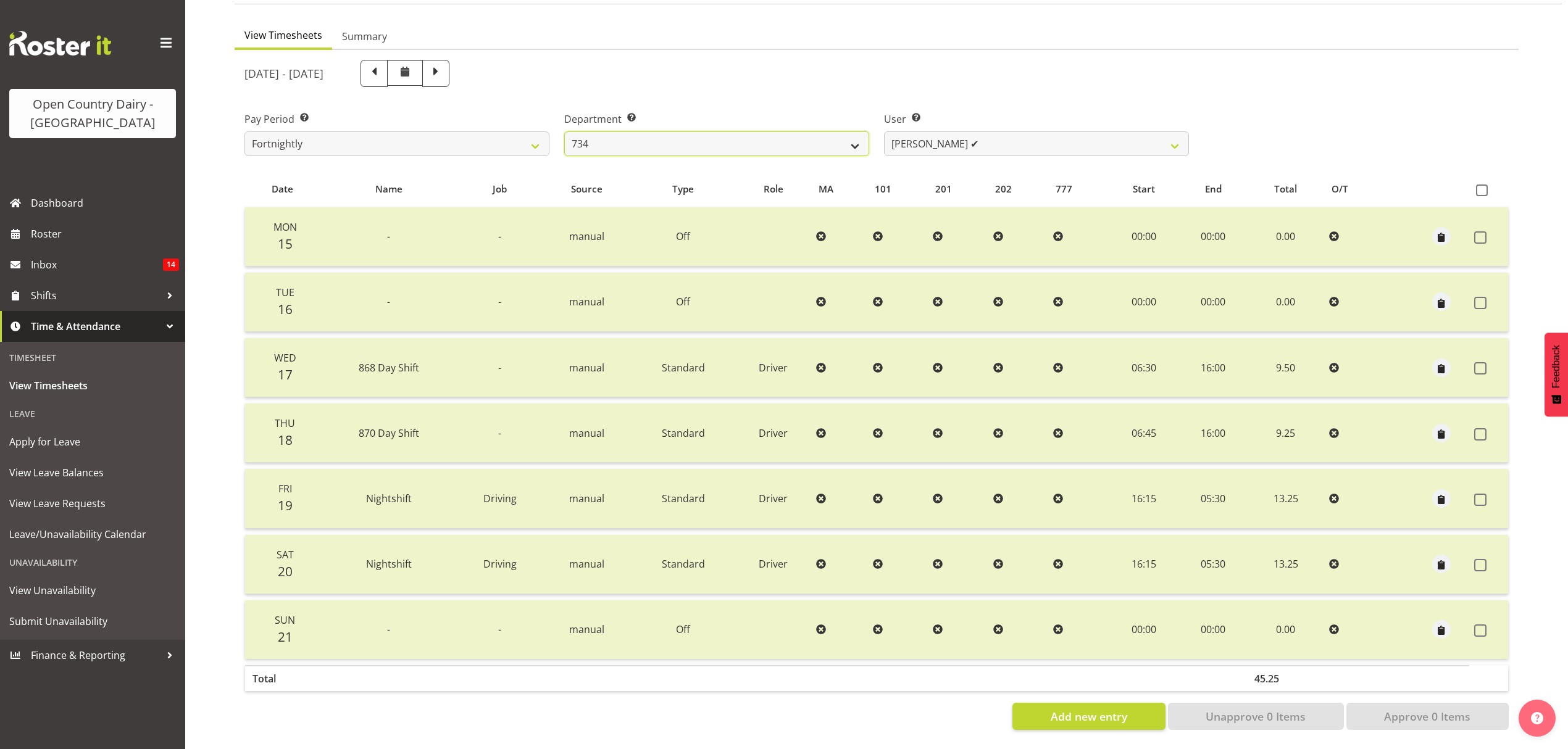
click at [766, 138] on select "734 735 736 737 738 739 851 853 854 855 856 858 861 862 865 867-9032 868 869 87…" at bounding box center [717, 144] width 305 height 25
click at [956, 137] on select "Justin Spicer ✔ Ryan Thompson ✔ Tracey Chittock ✔ Zachary Shanks ✔" at bounding box center [1037, 144] width 305 height 25
click at [795, 147] on div "Department Select which department you would like to view. 734 735 736 737 738 …" at bounding box center [716, 128] width 320 height 69
click at [780, 136] on select "734 735 736 737 738 739 851 853 854 855 856 858 861 862 865 867-9032 868 869 87…" at bounding box center [717, 144] width 305 height 25
click at [564, 132] on select "734 735 736 737 738 739 851 853 854 855 856 858 861 862 865 867-9032 868 869 87…" at bounding box center [717, 144] width 305 height 25
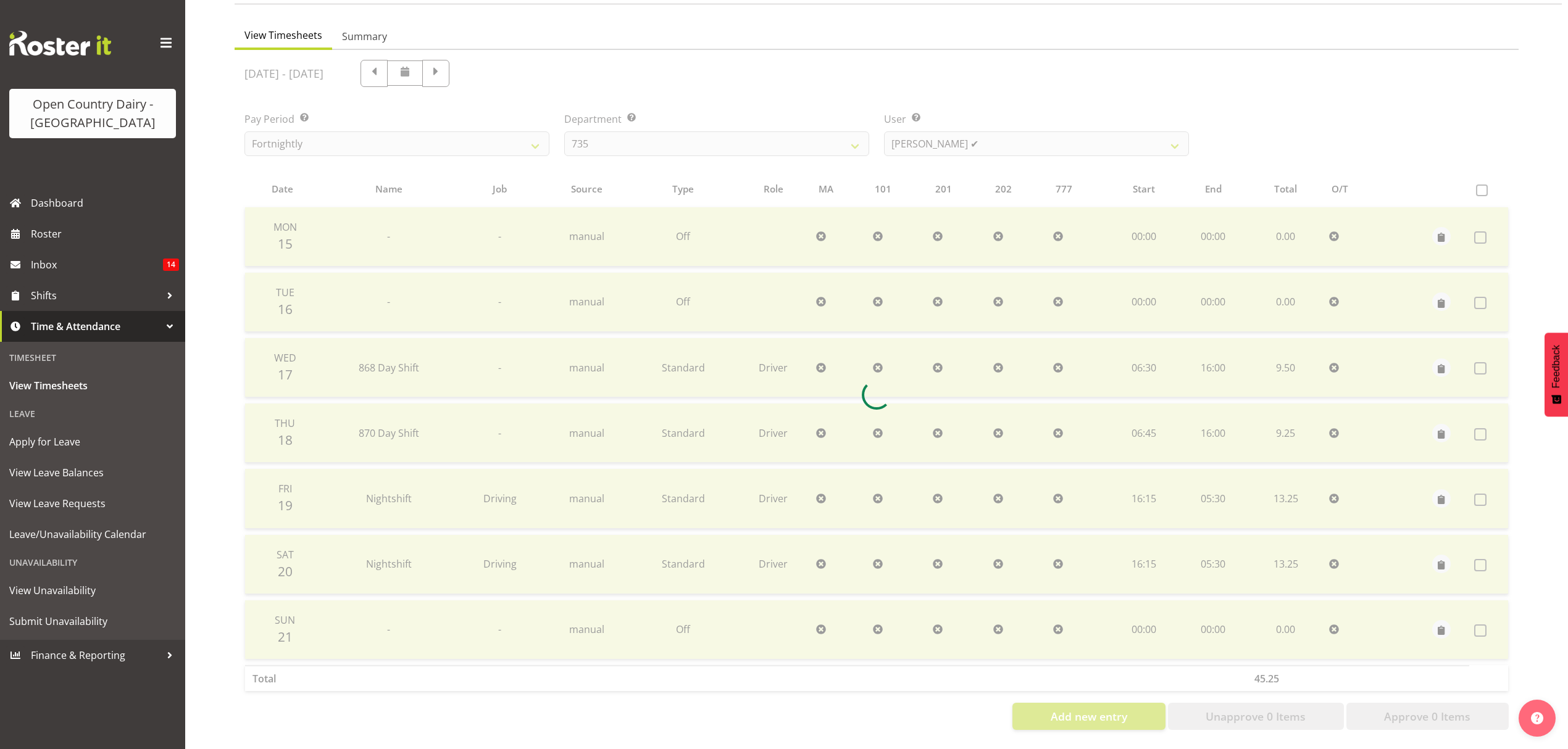
click at [973, 147] on div at bounding box center [876, 395] width 1284 height 690
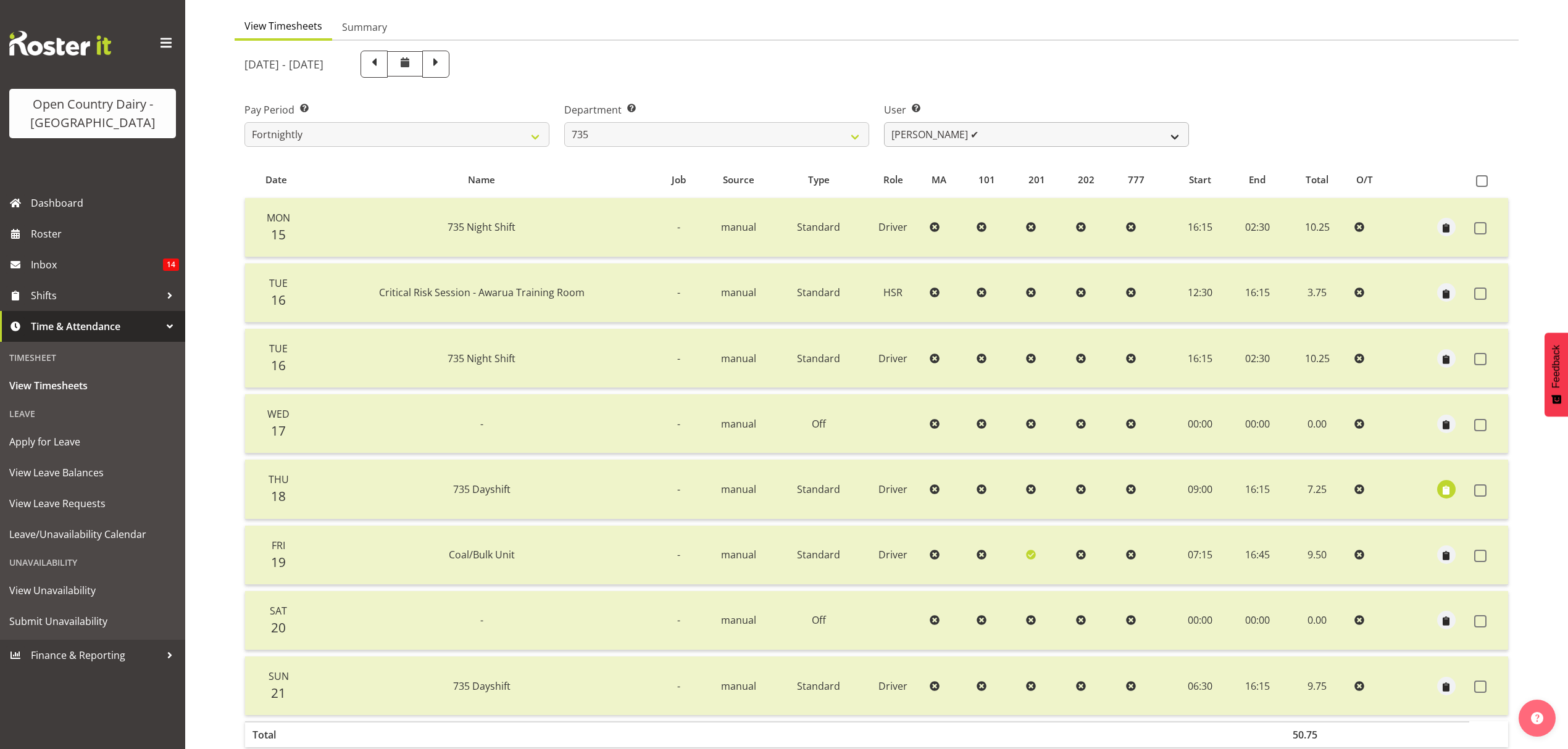
click at [980, 141] on div "September 15th - September 21st 2025 Pay Period Select which pay period you wou…" at bounding box center [876, 415] width 1264 height 743
click at [980, 141] on select "Brian Neas ✔ Cherie Williams ❌ Christopher Sutherland ✔ Stuart Craig ✔" at bounding box center [1037, 134] width 305 height 25
drag, startPoint x: 969, startPoint y: 65, endPoint x: 842, endPoint y: 114, distance: 136.1
click at [966, 67] on div "September 15th - September 21st 2025" at bounding box center [716, 64] width 944 height 27
click at [736, 118] on div "Department Select which department you would like to view. 734 735 736 737 738 …" at bounding box center [717, 125] width 305 height 45
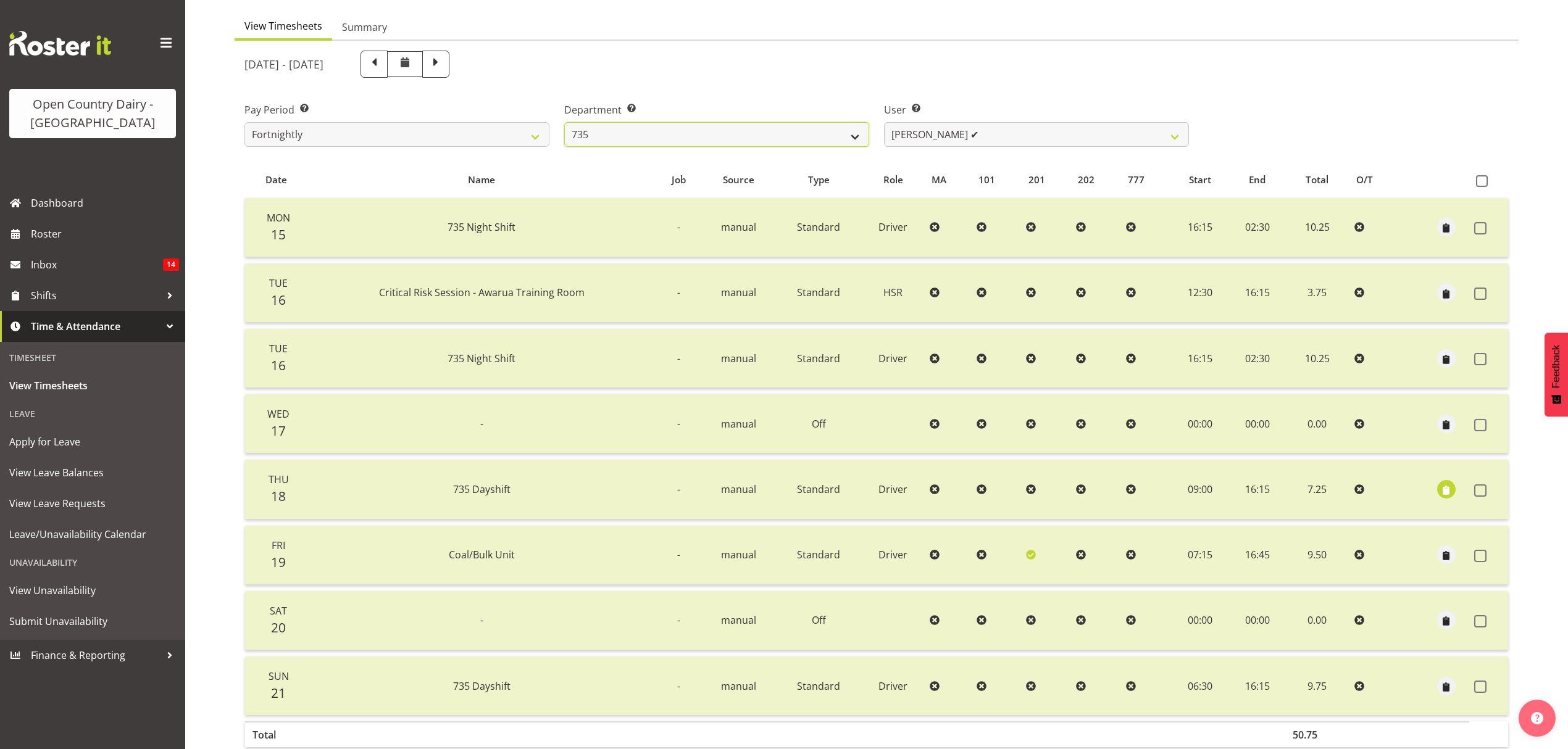
click at [736, 123] on select "734 735 736 737 738 739 851 853 854 855 856 858 861 862 865 867-9032 868 869 87…" at bounding box center [717, 134] width 305 height 25
click at [787, 79] on div "September 15th - September 21st 2025" at bounding box center [716, 64] width 959 height 42
drag, startPoint x: 812, startPoint y: 111, endPoint x: 812, endPoint y: 129, distance: 18.0
click at [812, 117] on label "Department Select which department you would like to view." at bounding box center [717, 110] width 305 height 15
click at [812, 139] on select "734 735 736 737 738 739 851 853 854 855 856 858 861 862 865 867-9032 868 869 87…" at bounding box center [717, 134] width 305 height 25
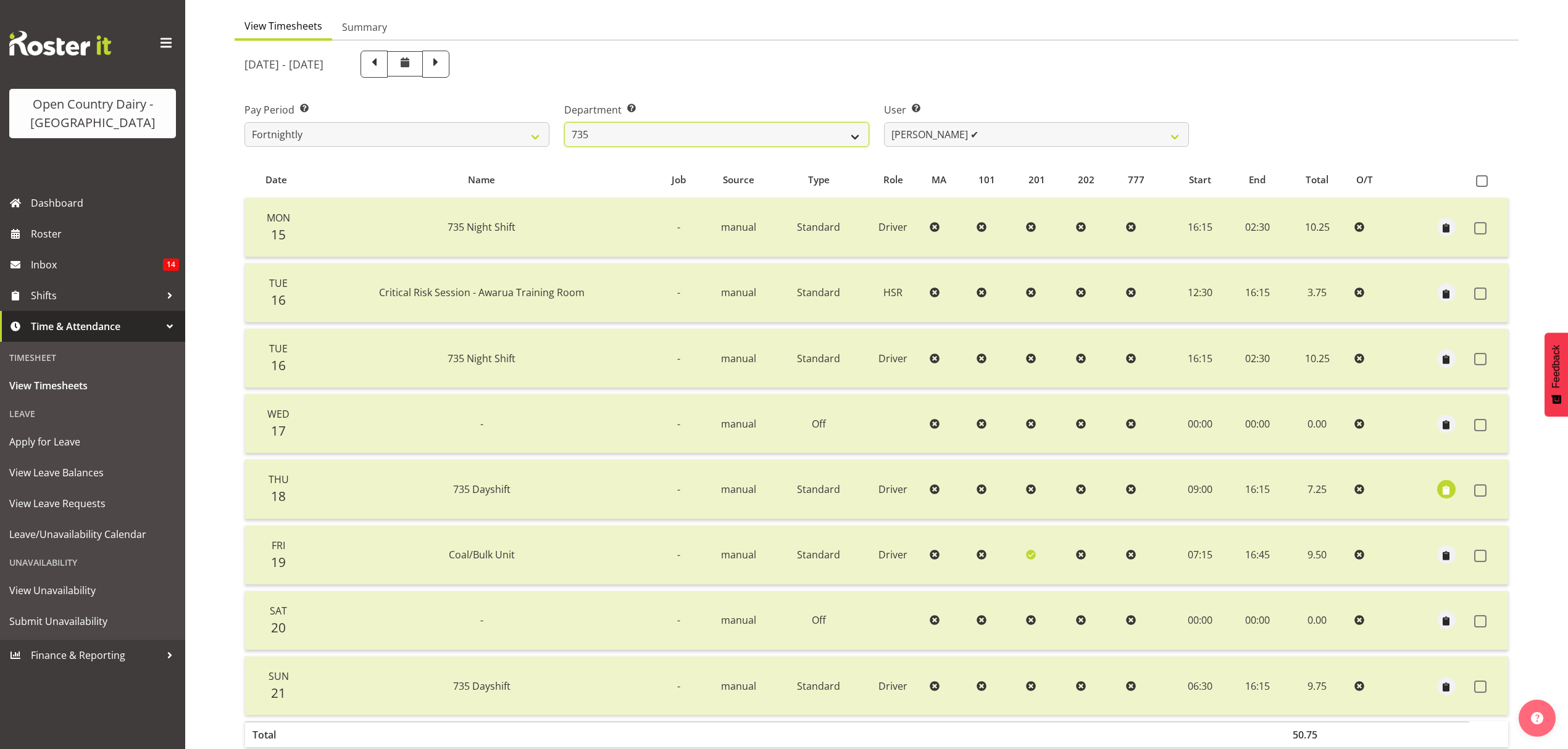
select select "905"
click at [564, 122] on select "734 735 736 737 738 739 851 853 854 855 856 858 861 862 865 867-9032 868 869 87…" at bounding box center [717, 134] width 305 height 25
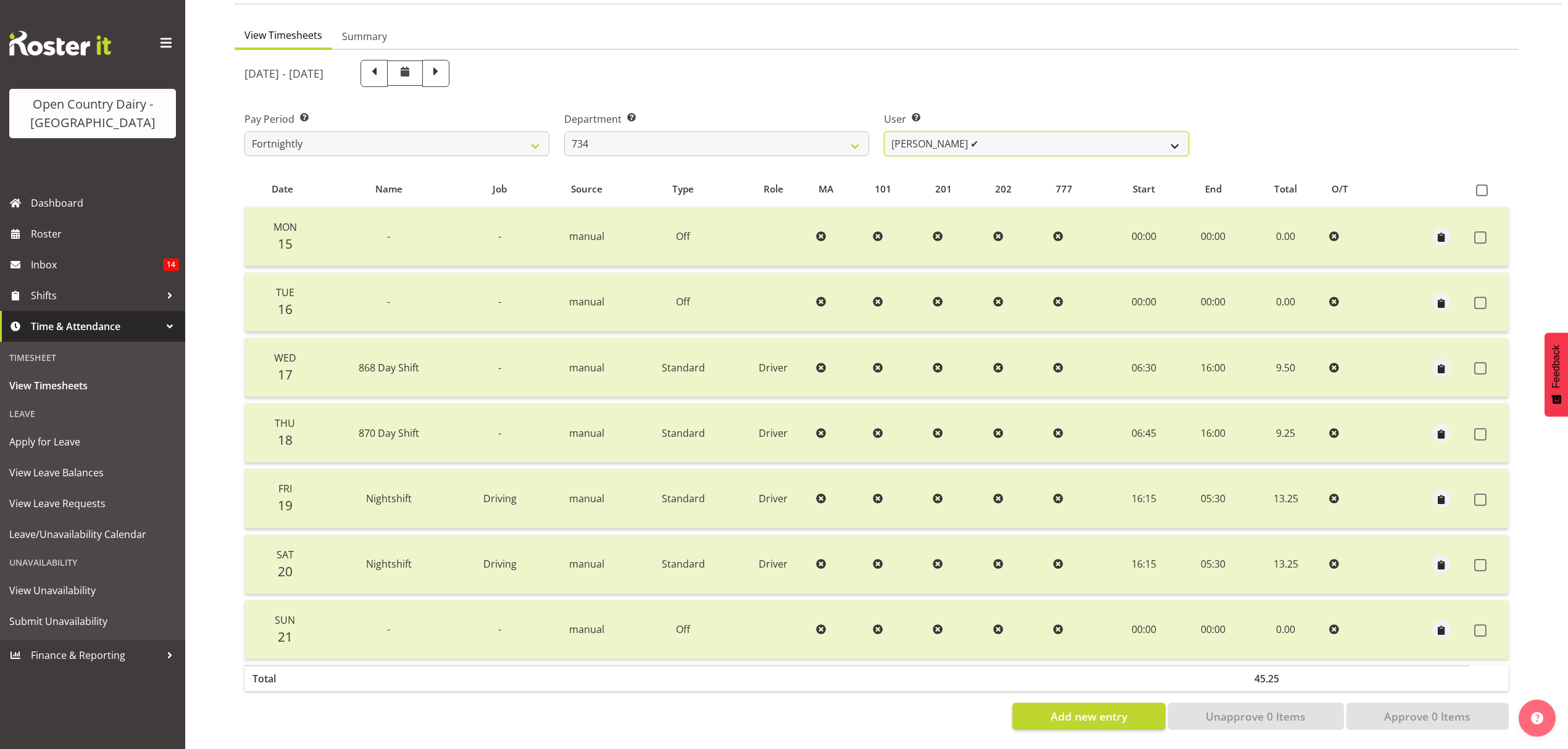
click at [1059, 139] on select "Justin Spicer ✔ Ryan Thompson ✔ Tracey Chittock ✔ Zachary Shanks ✔" at bounding box center [1037, 144] width 305 height 25
drag, startPoint x: 1065, startPoint y: 101, endPoint x: 1037, endPoint y: 105, distance: 28.3
click at [1065, 101] on div "User Select user. Note: This is filtered down by the previous two drop-down ite…" at bounding box center [1036, 128] width 320 height 69
click at [830, 132] on select "734 735 736 737 738 739 851 853 854 855 856 858 861 862 865 867-9032 868 869 87…" at bounding box center [717, 144] width 305 height 25
